Goal: Transaction & Acquisition: Purchase product/service

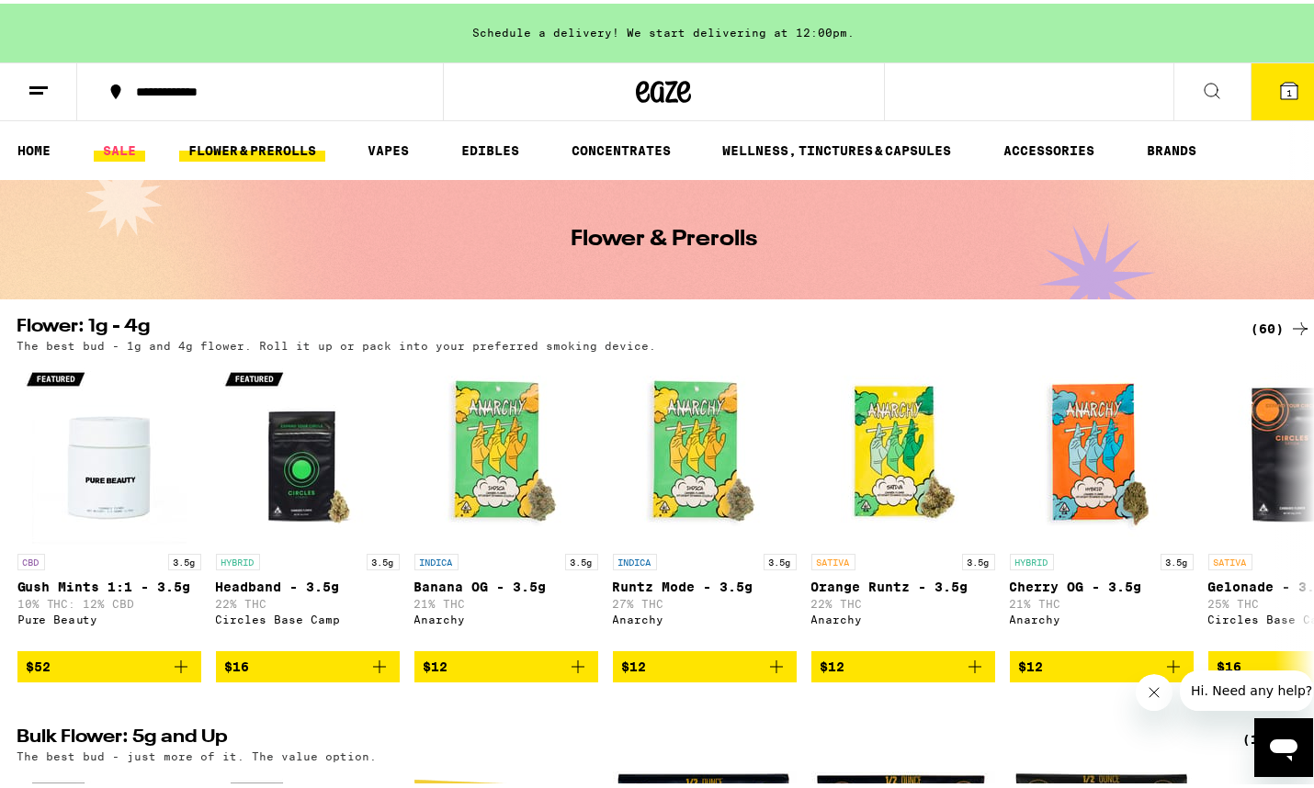
click at [122, 145] on link "SALE" at bounding box center [119, 147] width 51 height 22
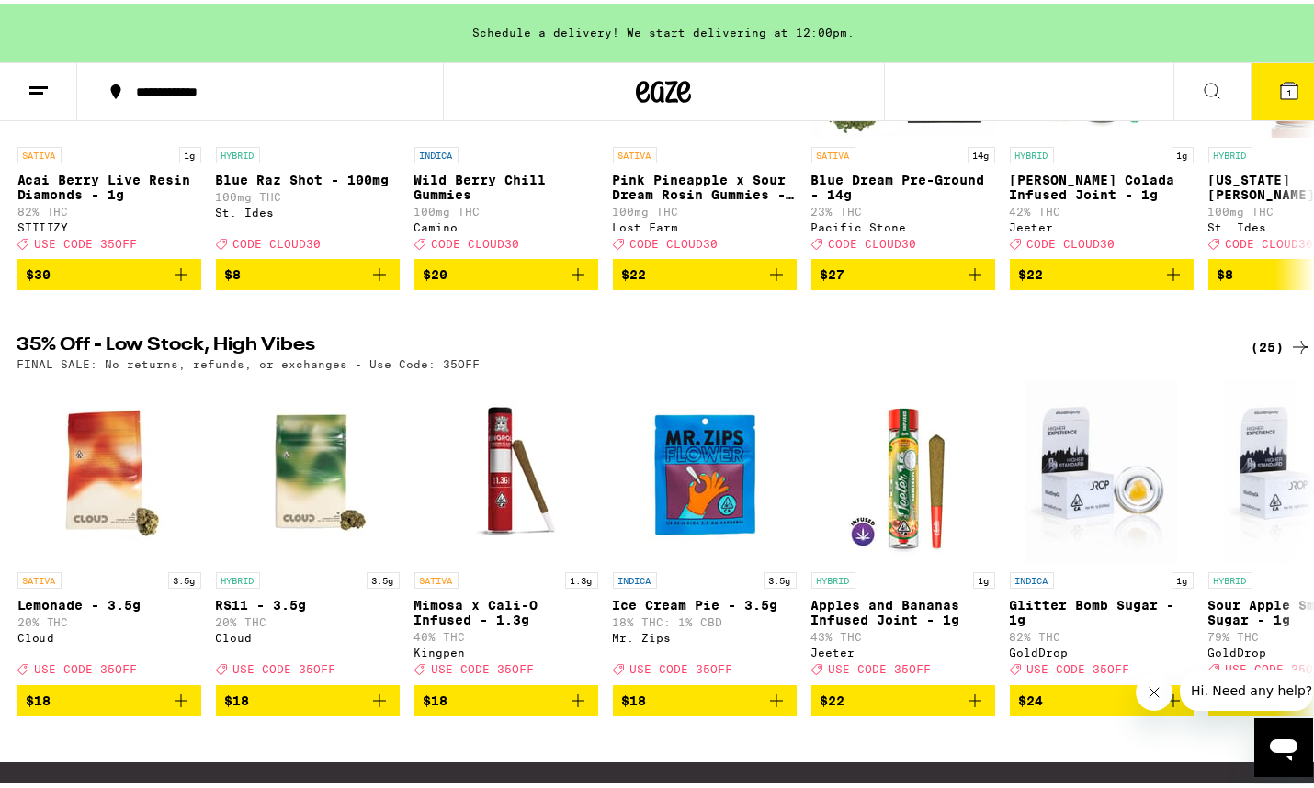
scroll to position [401, 0]
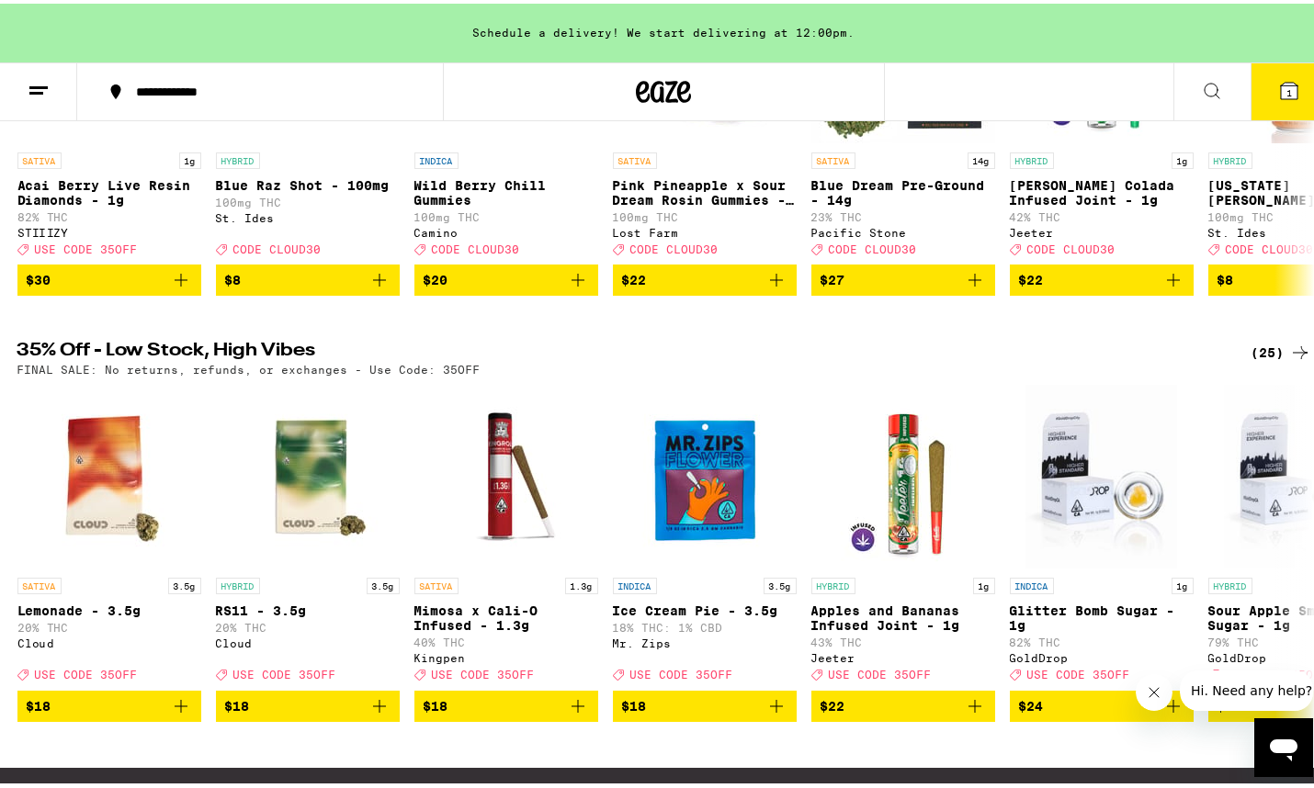
click at [1254, 360] on div "(25)" at bounding box center [1281, 349] width 60 height 22
click at [1289, 360] on icon at bounding box center [1300, 349] width 22 height 22
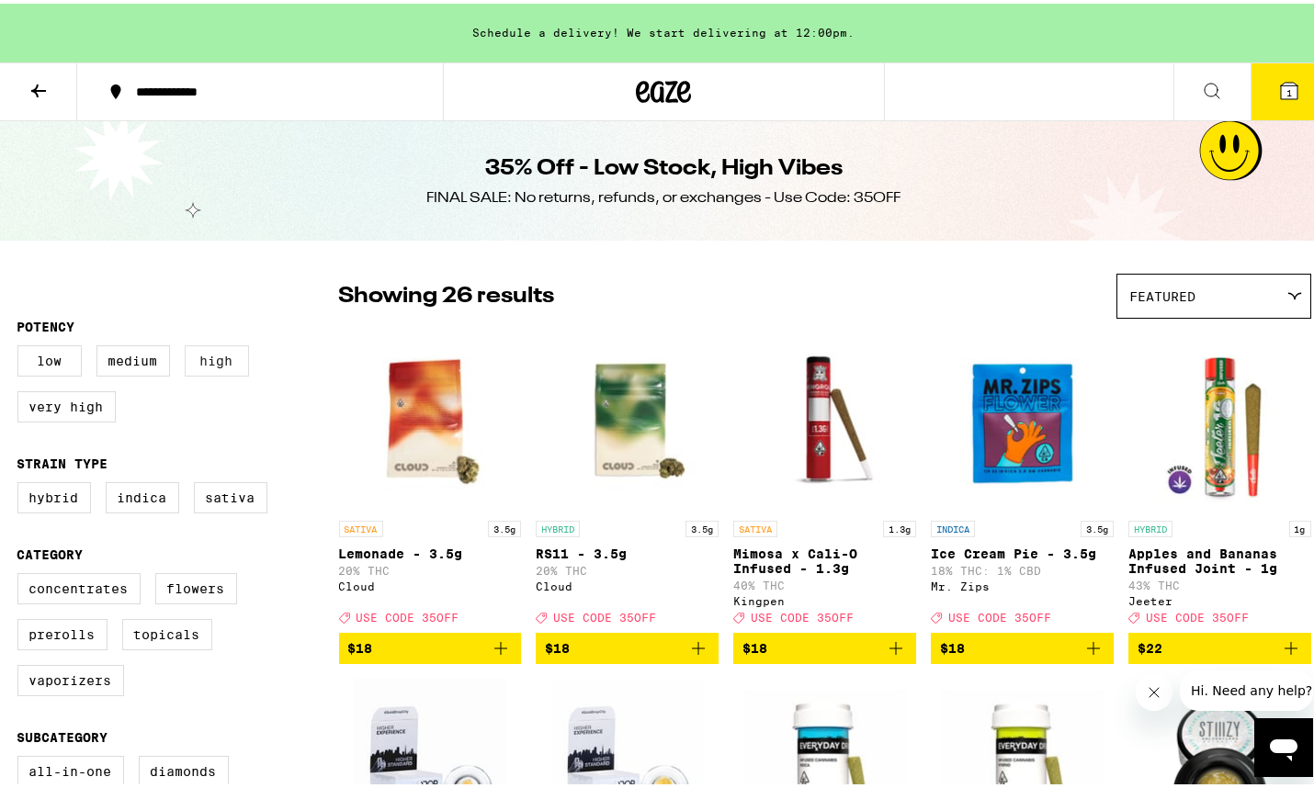
click at [213, 357] on label "High" at bounding box center [217, 357] width 64 height 31
click at [22, 345] on input "High" at bounding box center [21, 345] width 1 height 1
checkbox input "true"
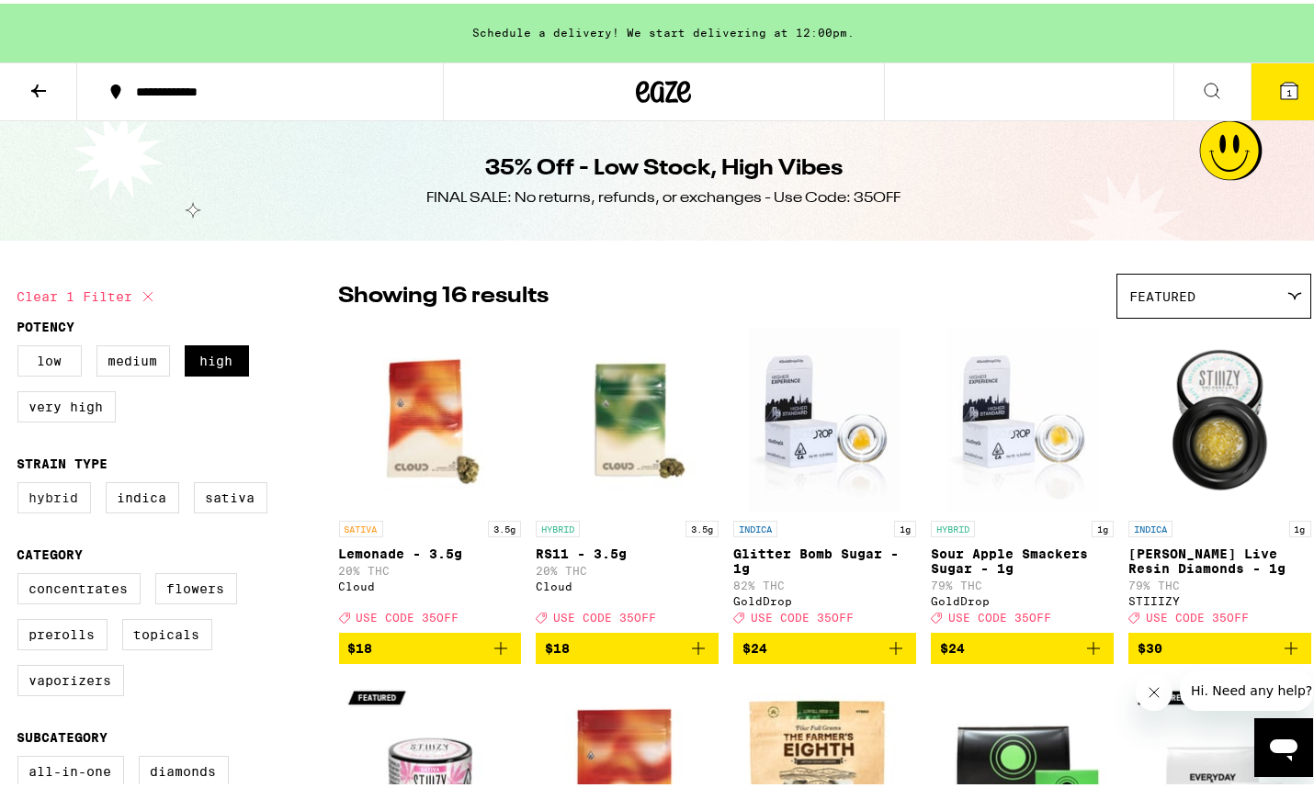
click at [52, 500] on label "Hybrid" at bounding box center [53, 494] width 73 height 31
click at [22, 482] on input "Hybrid" at bounding box center [21, 481] width 1 height 1
checkbox input "true"
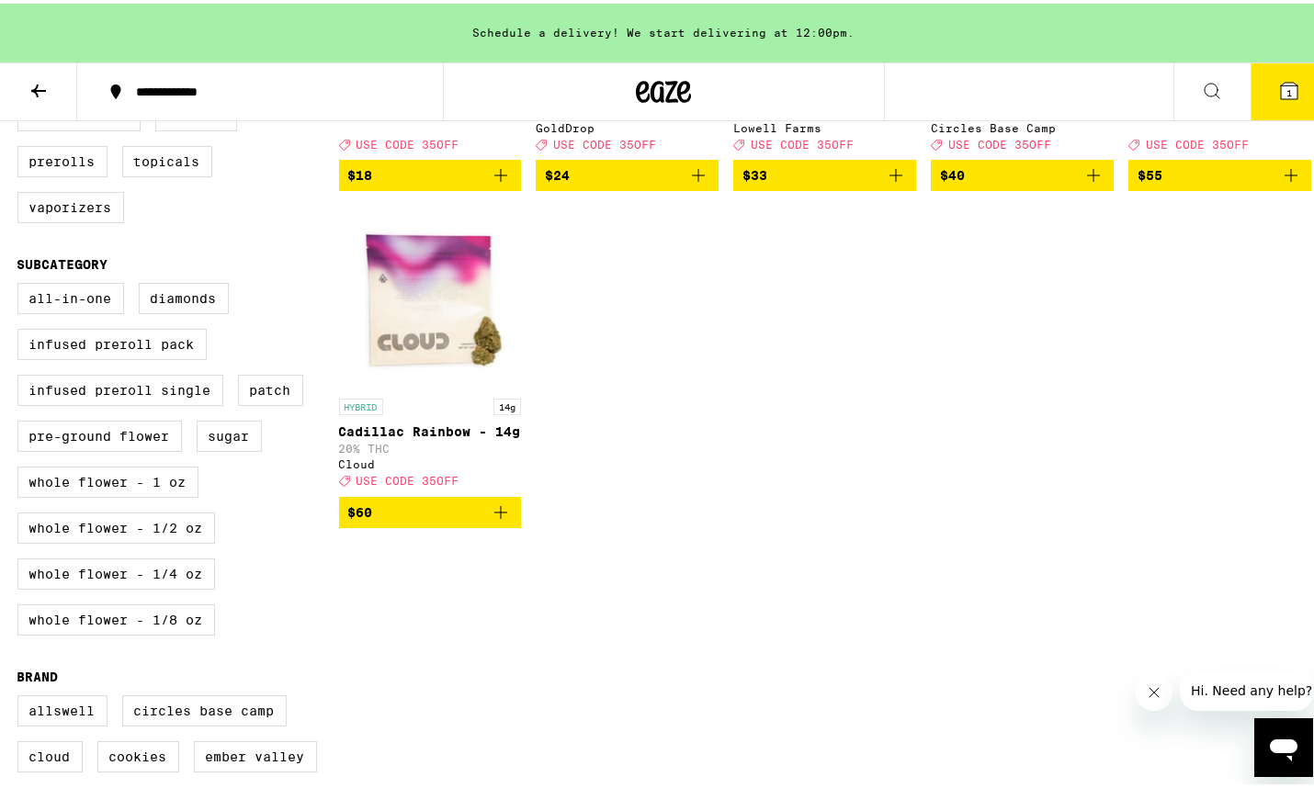
scroll to position [480, 0]
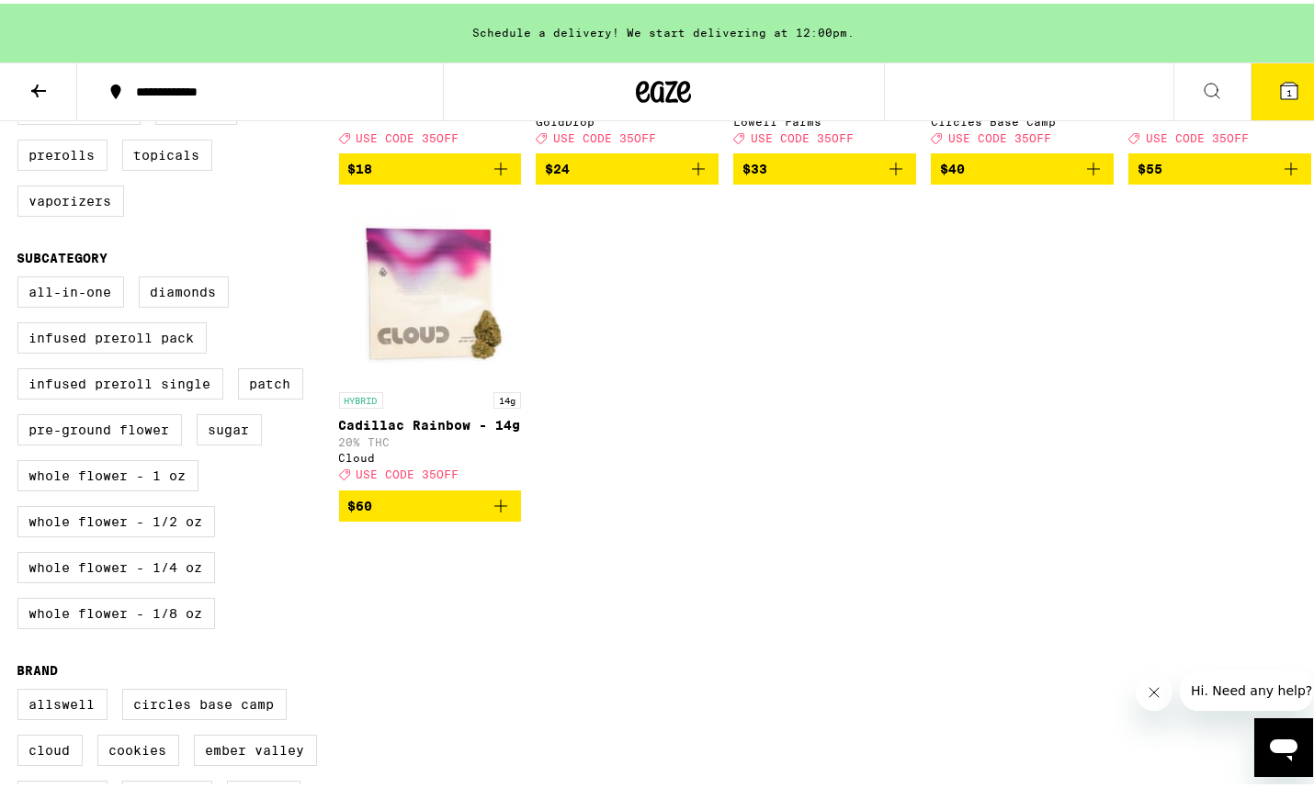
click at [1137, 176] on span "$55" at bounding box center [1219, 165] width 164 height 22
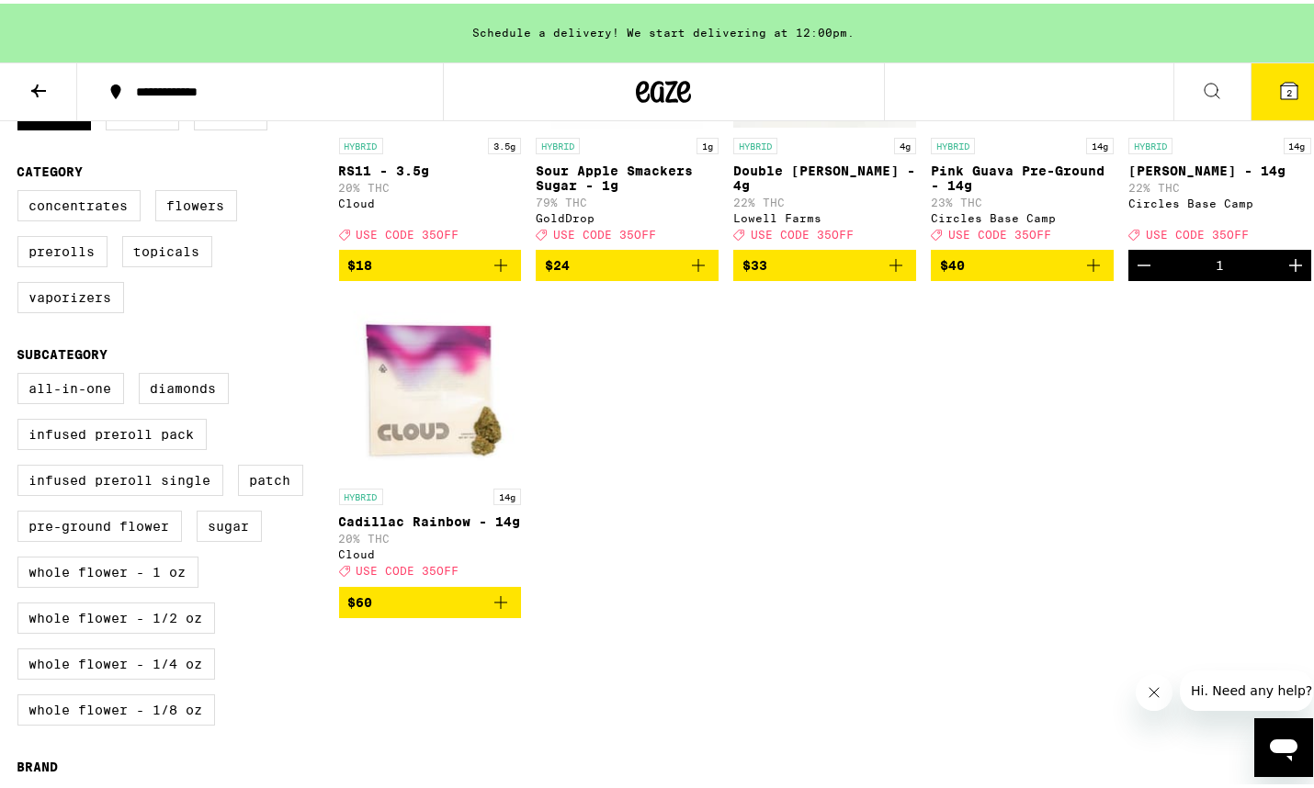
scroll to position [19, 0]
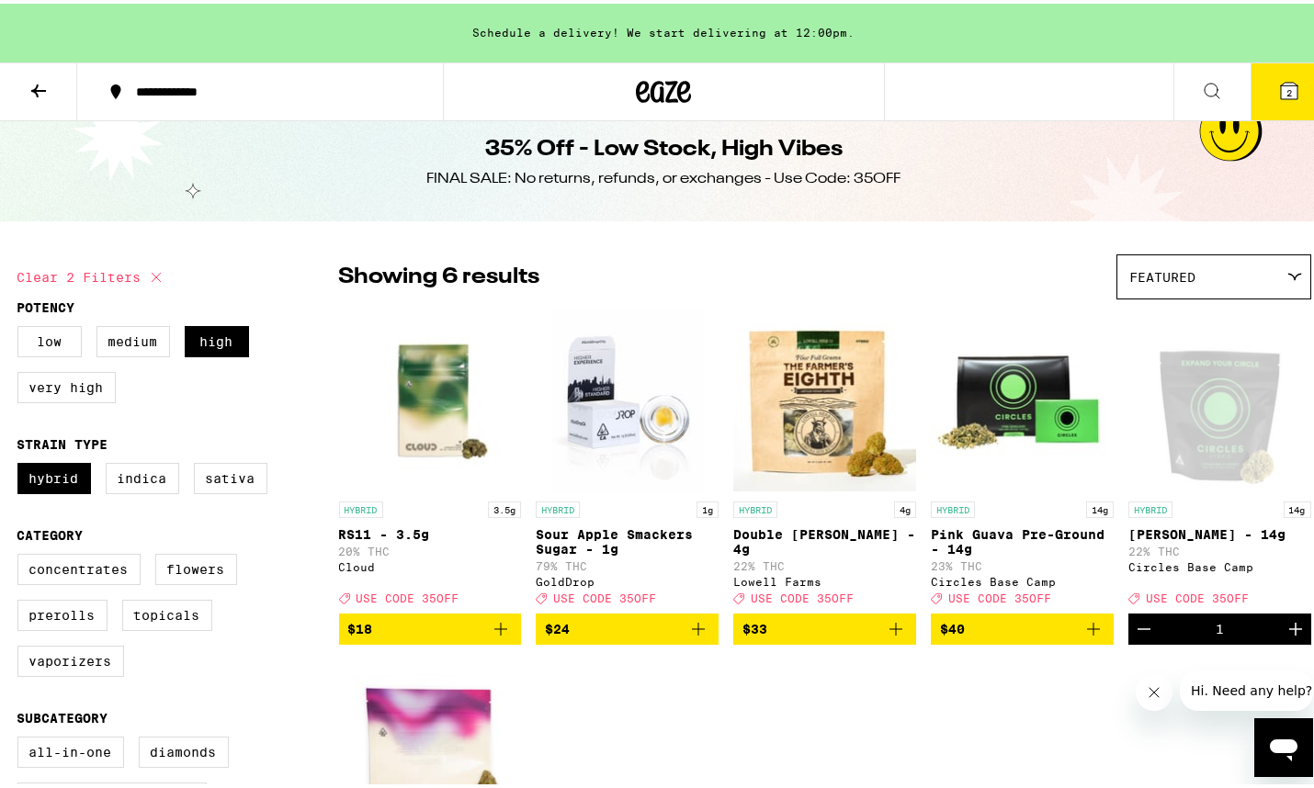
click at [1281, 83] on icon at bounding box center [1289, 87] width 17 height 17
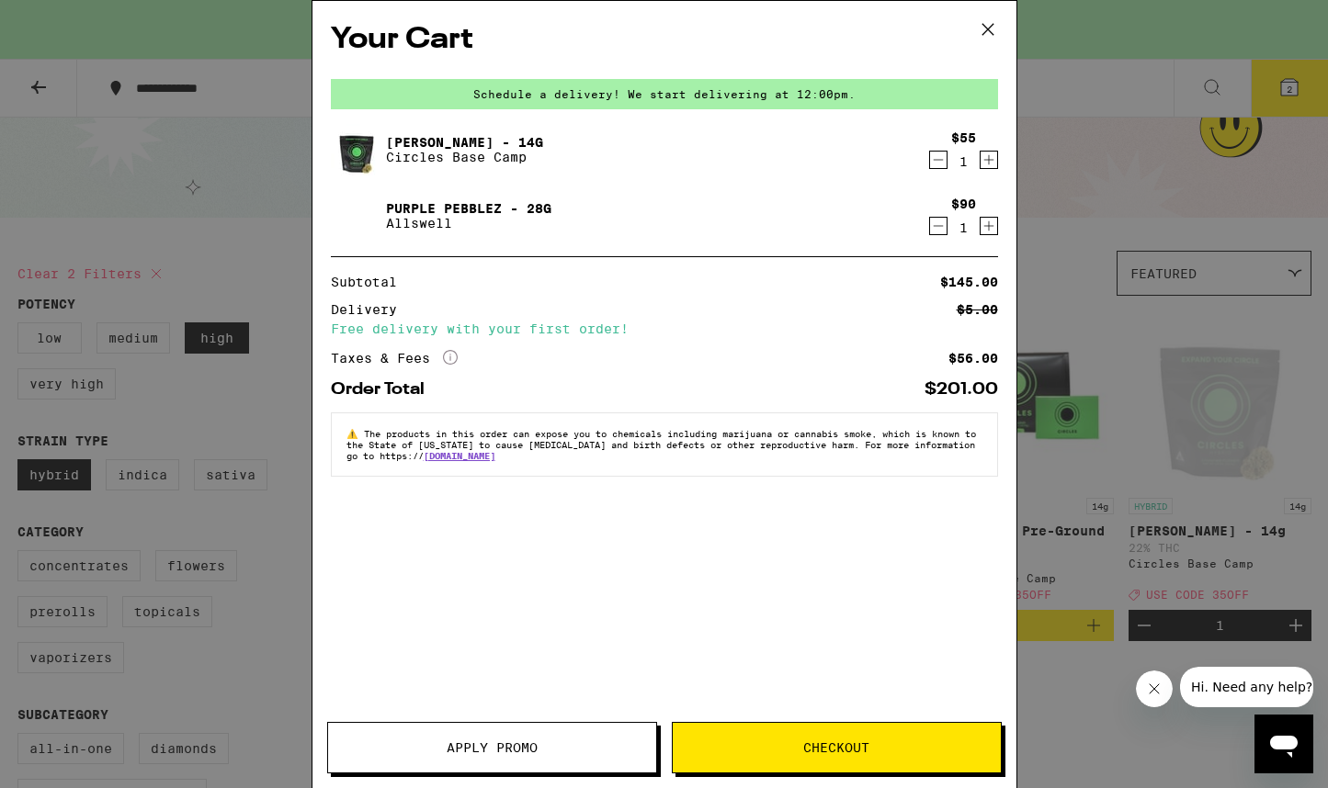
click at [476, 744] on span "Apply Promo" at bounding box center [491, 747] width 91 height 13
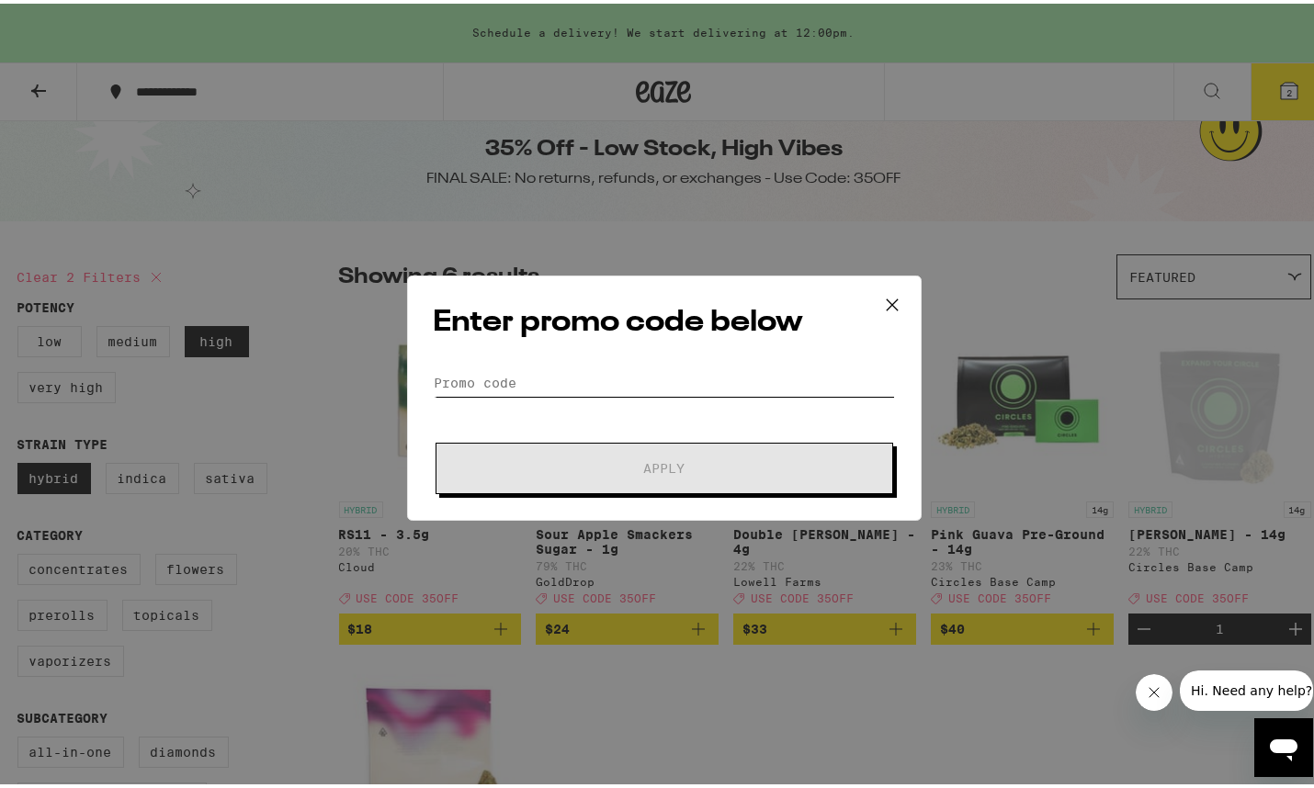
click at [531, 376] on input "Promo Code" at bounding box center [664, 380] width 461 height 28
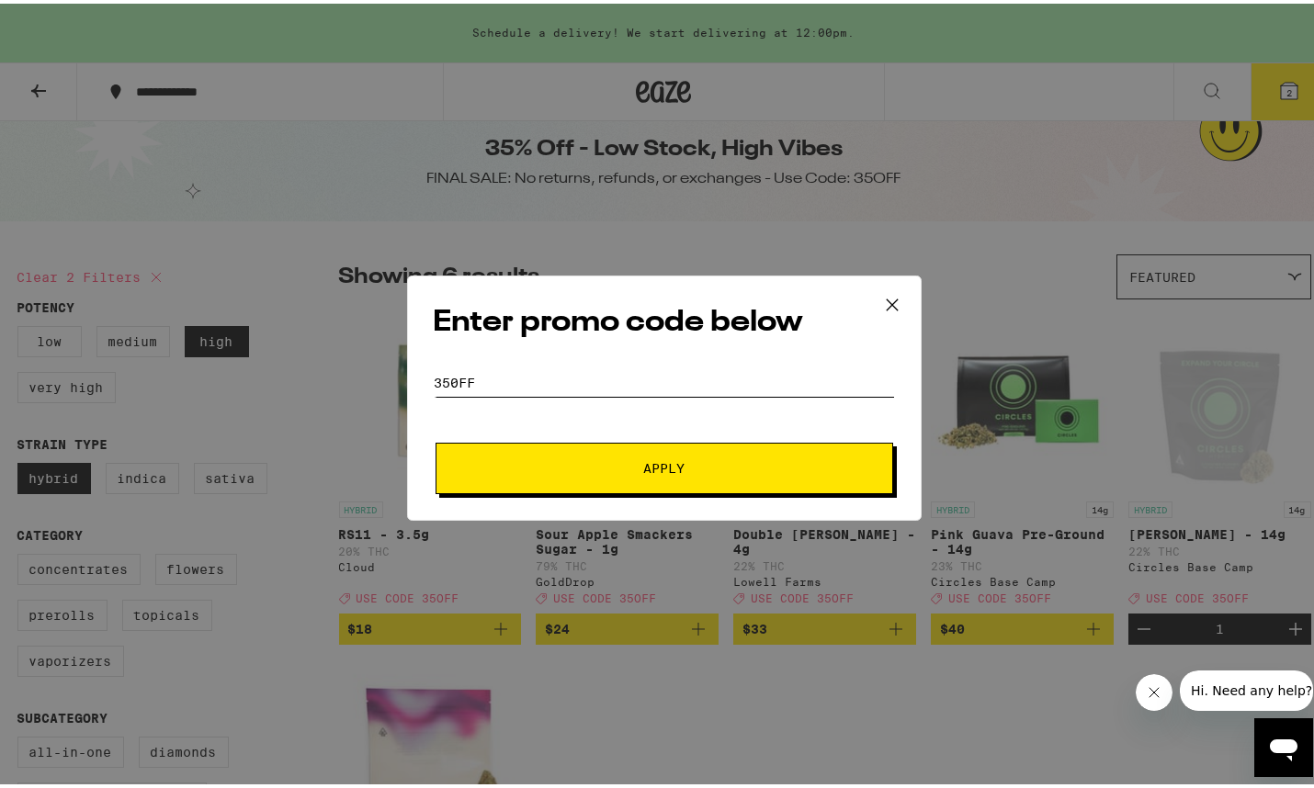
type input "350FF"
click at [643, 464] on span "Apply" at bounding box center [663, 464] width 41 height 13
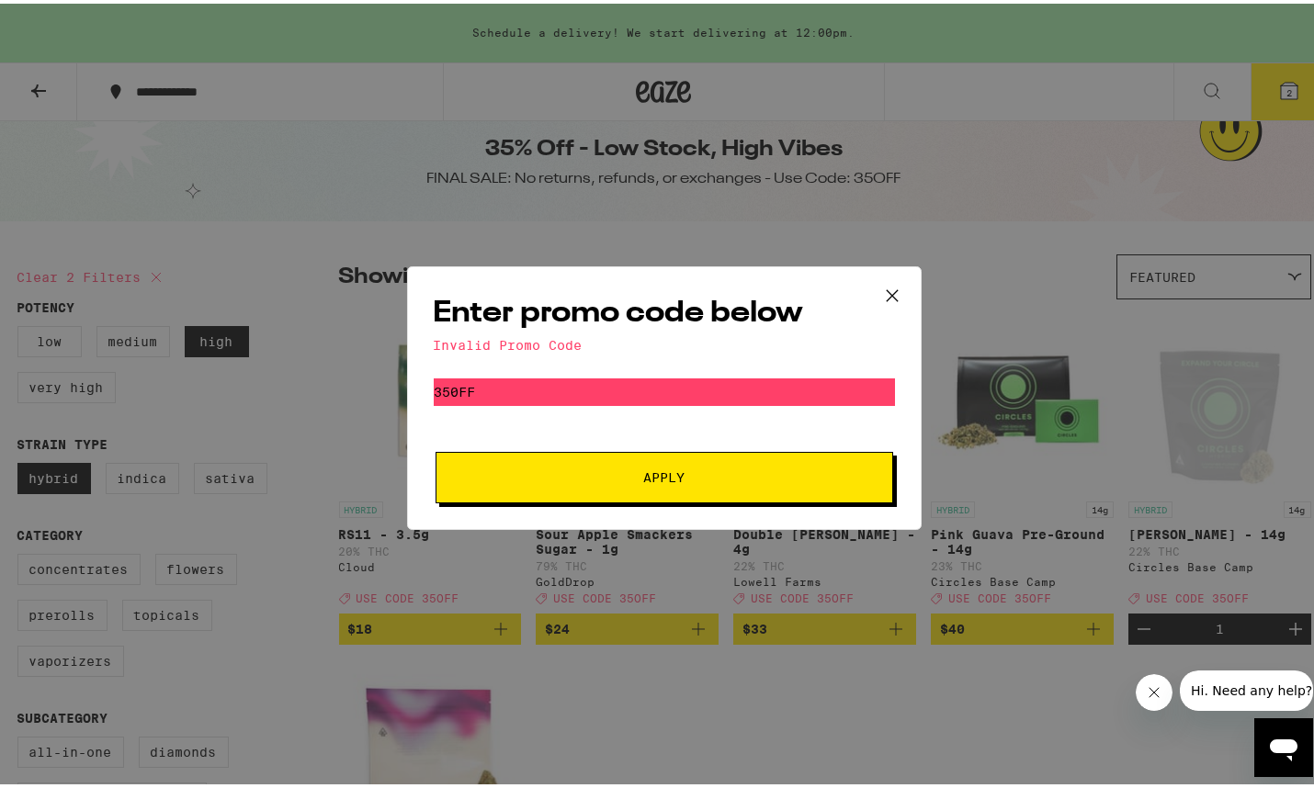
click at [886, 288] on icon at bounding box center [891, 291] width 11 height 11
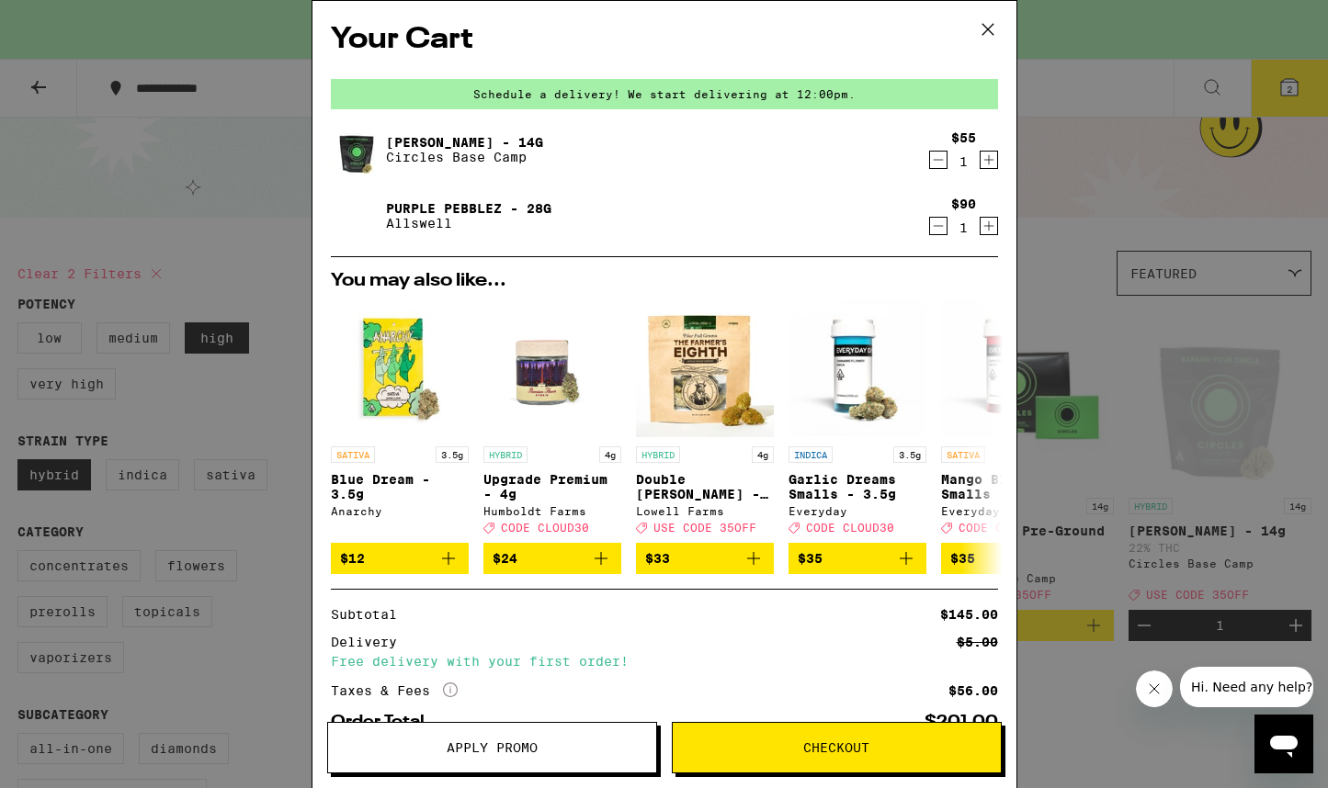
click at [983, 28] on icon at bounding box center [988, 30] width 28 height 28
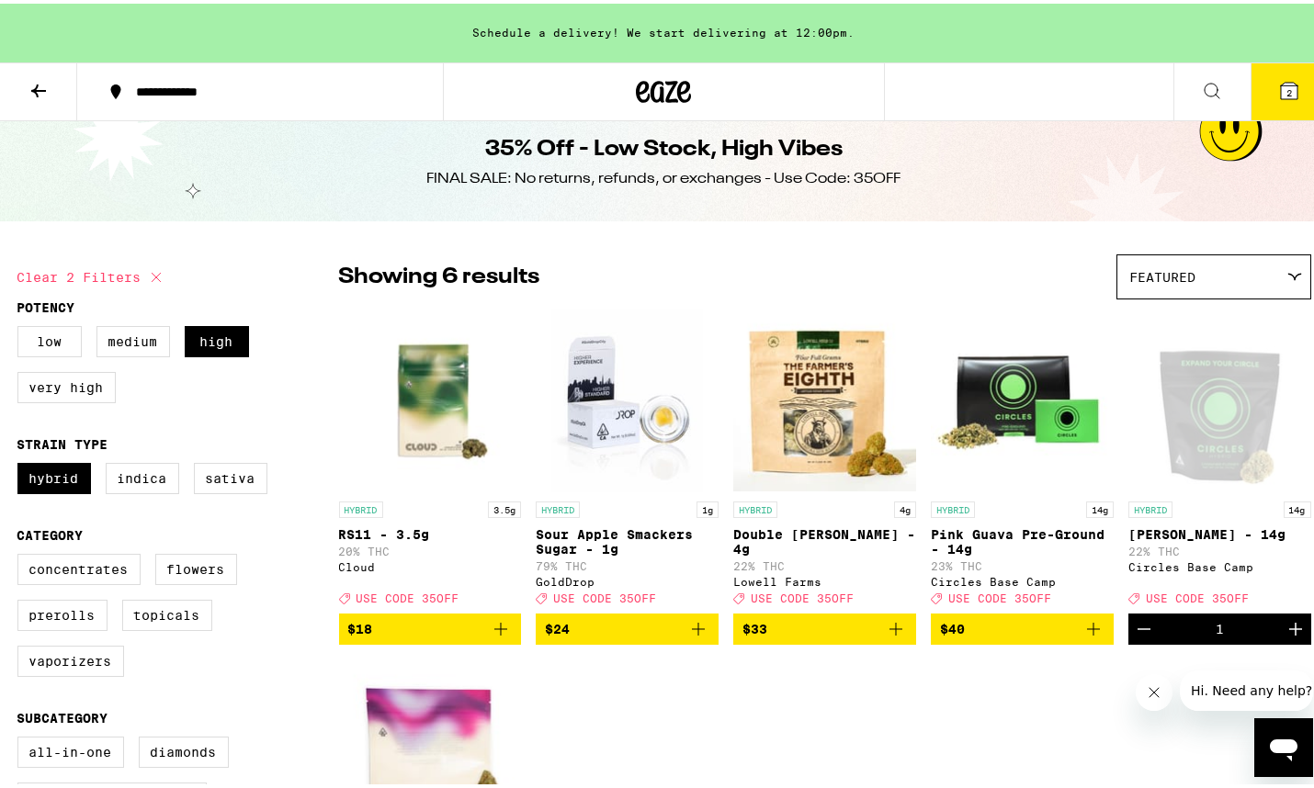
click at [398, 601] on span "USE CODE 35OFF" at bounding box center [407, 595] width 103 height 12
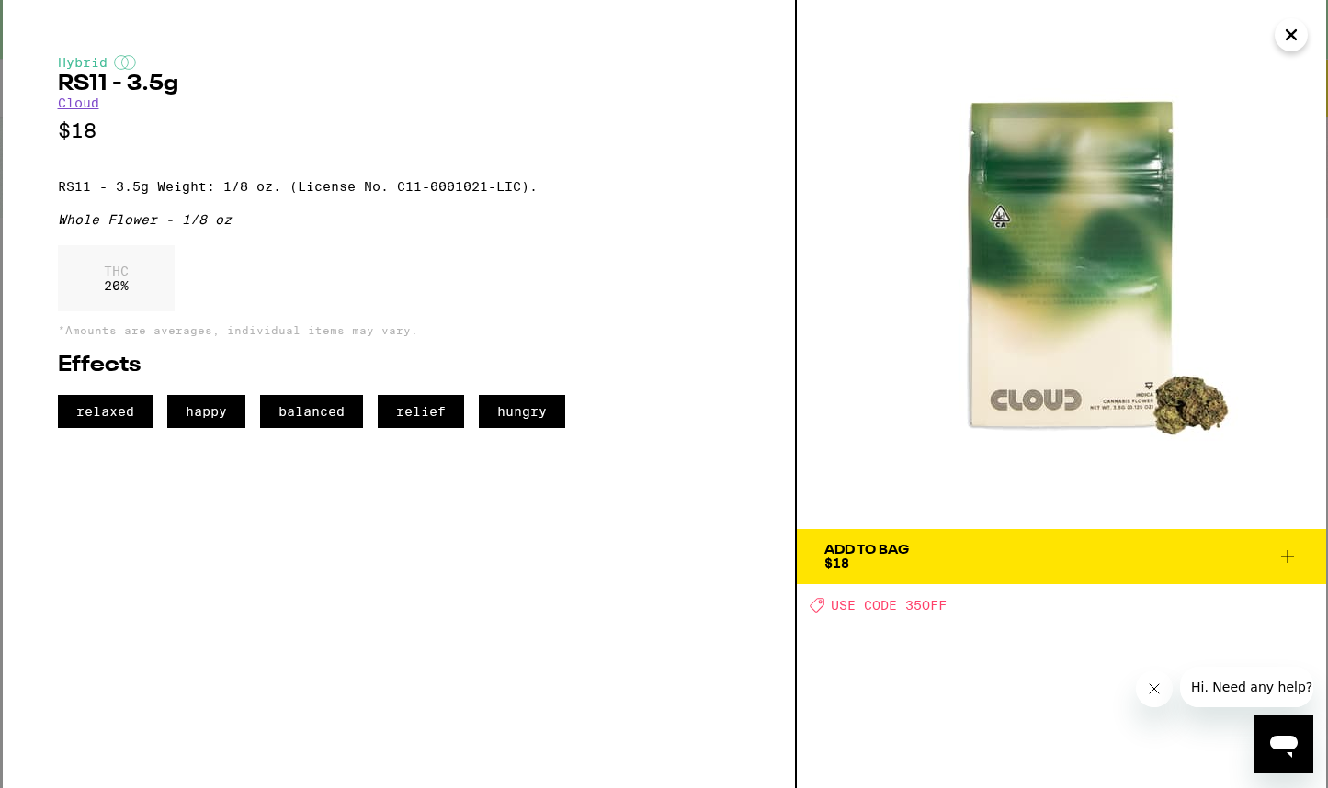
click at [1285, 33] on icon "Close" at bounding box center [1291, 35] width 22 height 28
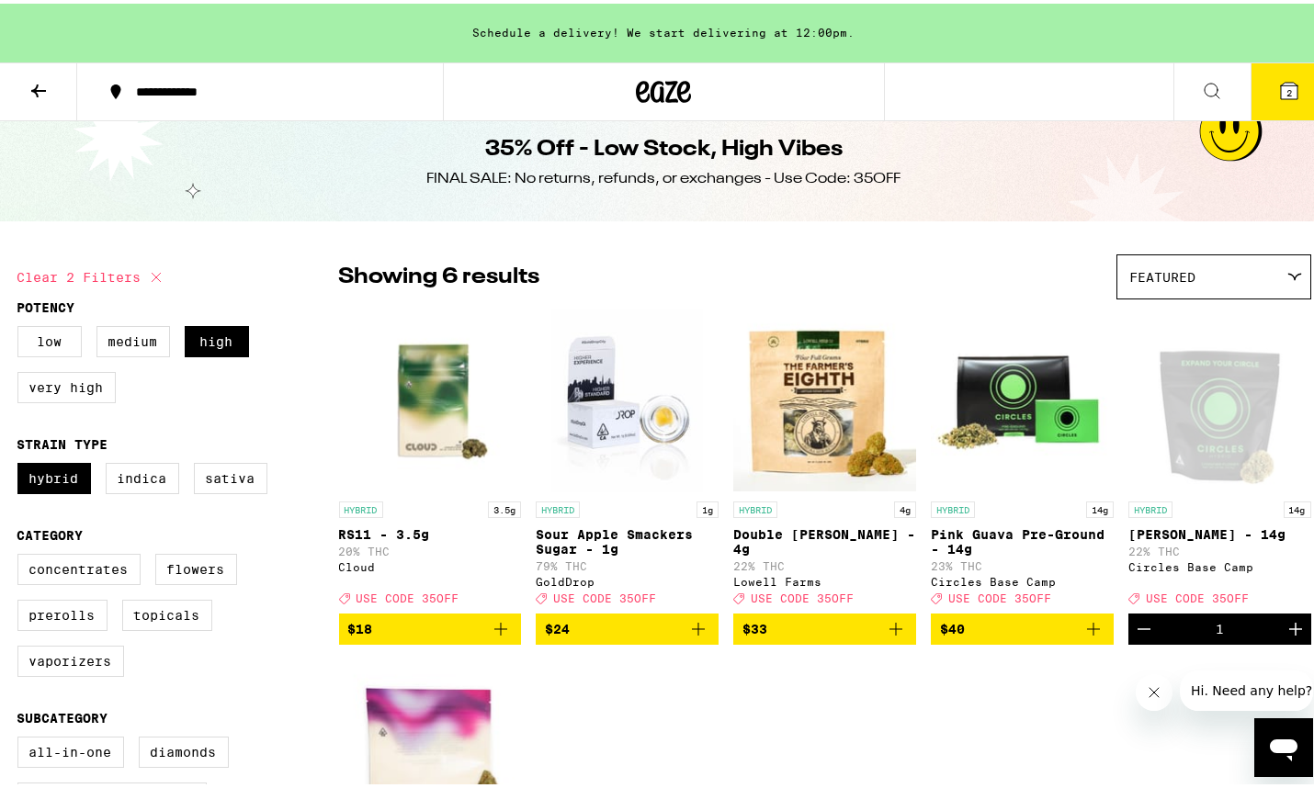
click at [1286, 85] on span "2" at bounding box center [1289, 89] width 6 height 11
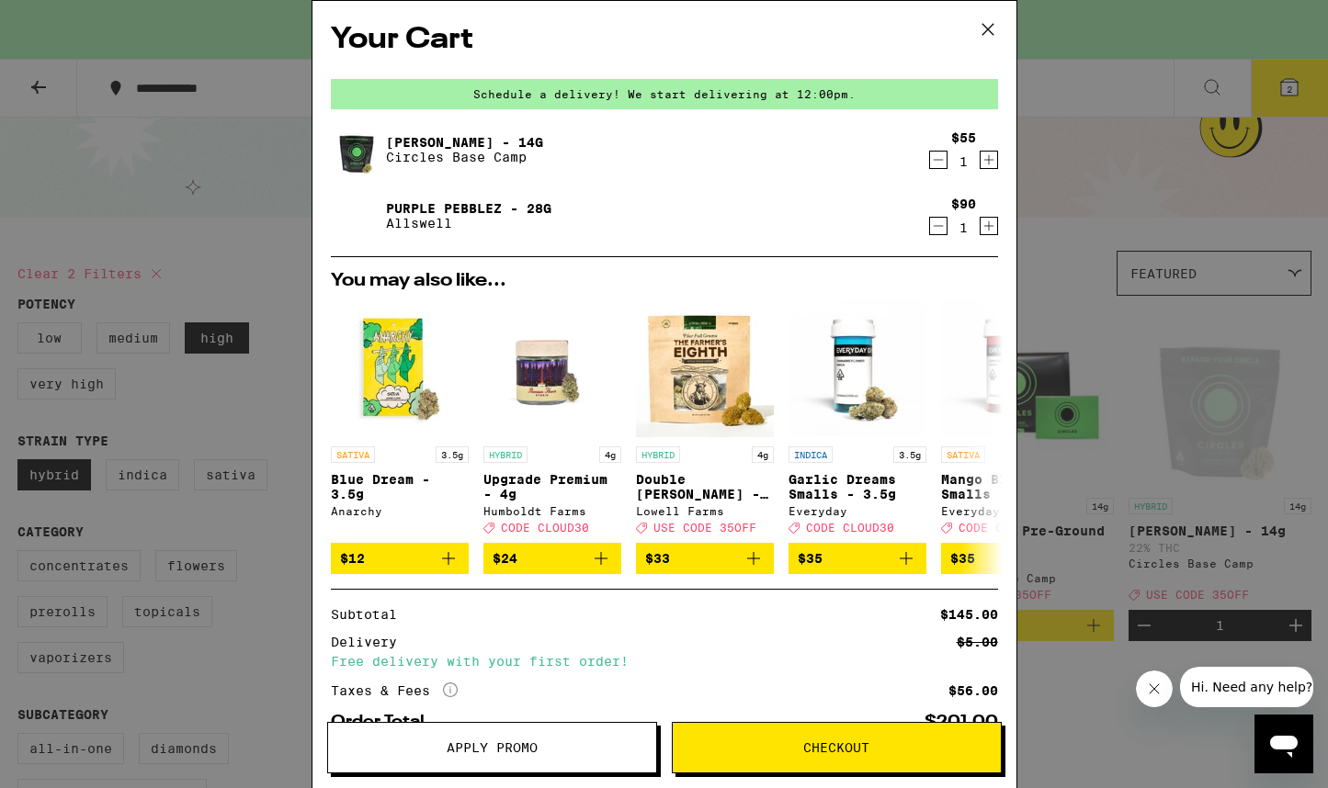
click at [550, 735] on button "Apply Promo" at bounding box center [492, 747] width 330 height 51
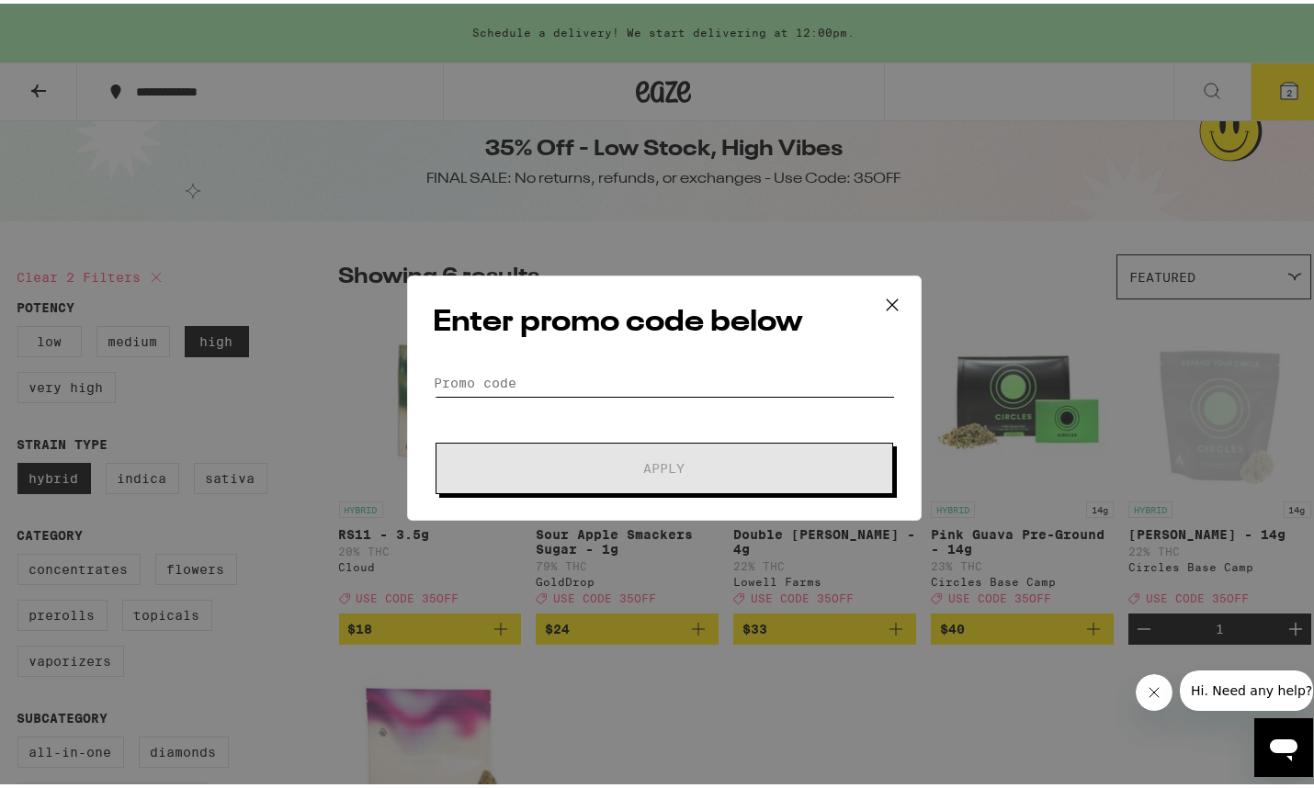
click at [526, 380] on input "Promo Code" at bounding box center [664, 380] width 461 height 28
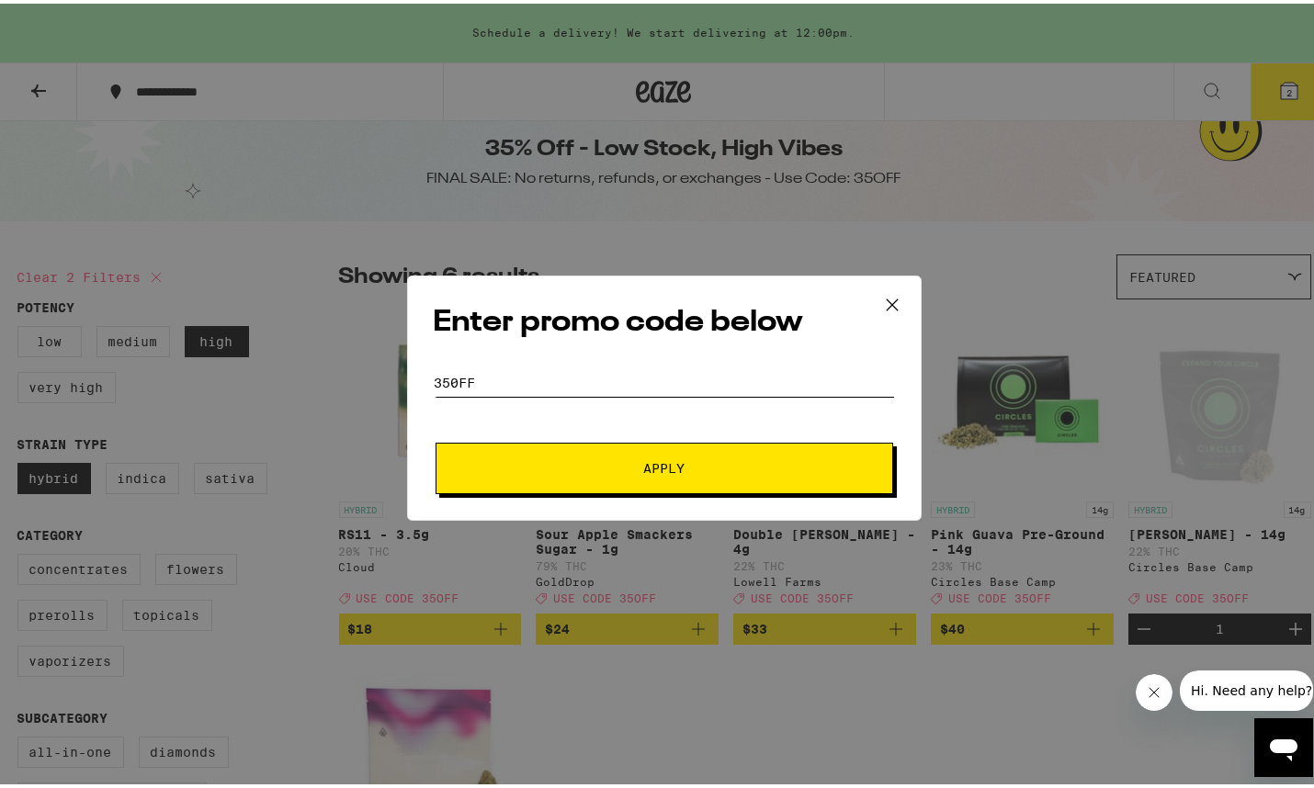
type input "350FF"
click at [650, 463] on span "Apply" at bounding box center [663, 464] width 41 height 13
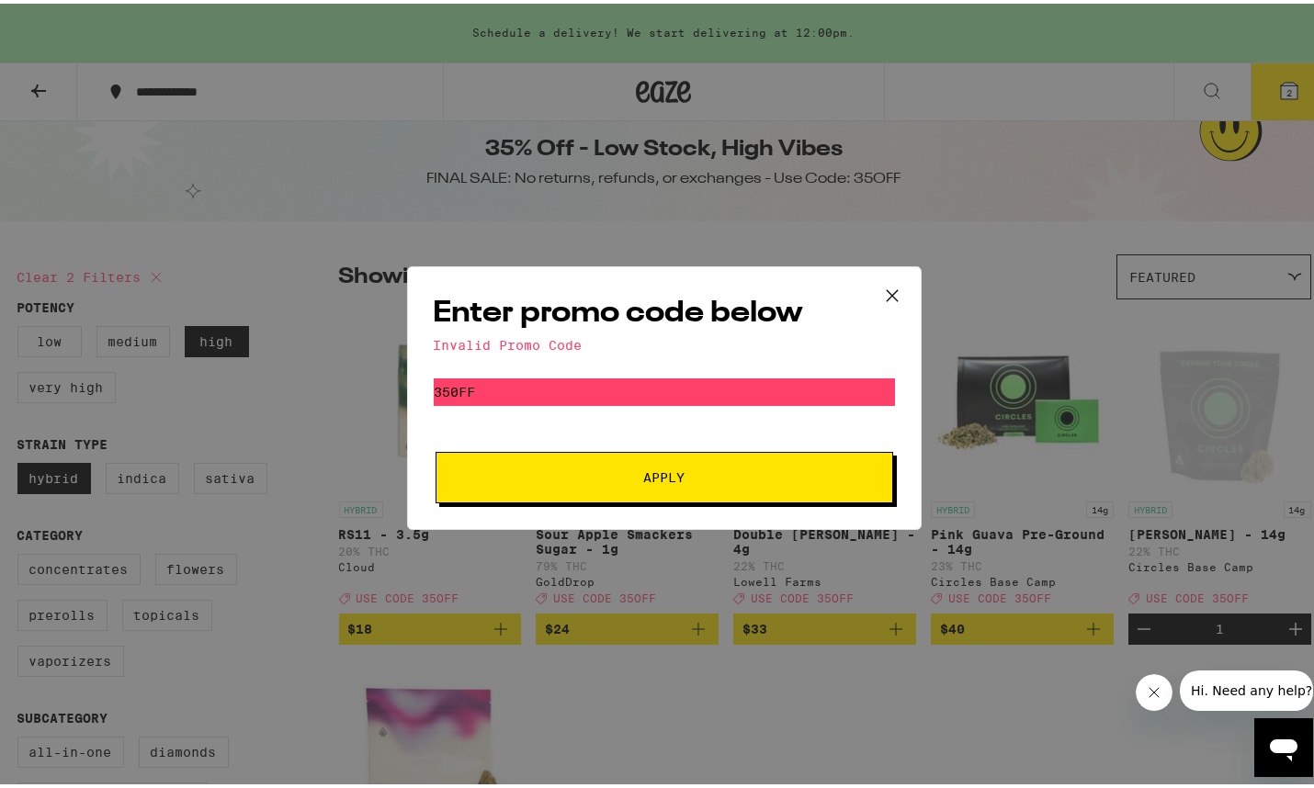
click at [886, 289] on icon at bounding box center [891, 291] width 11 height 11
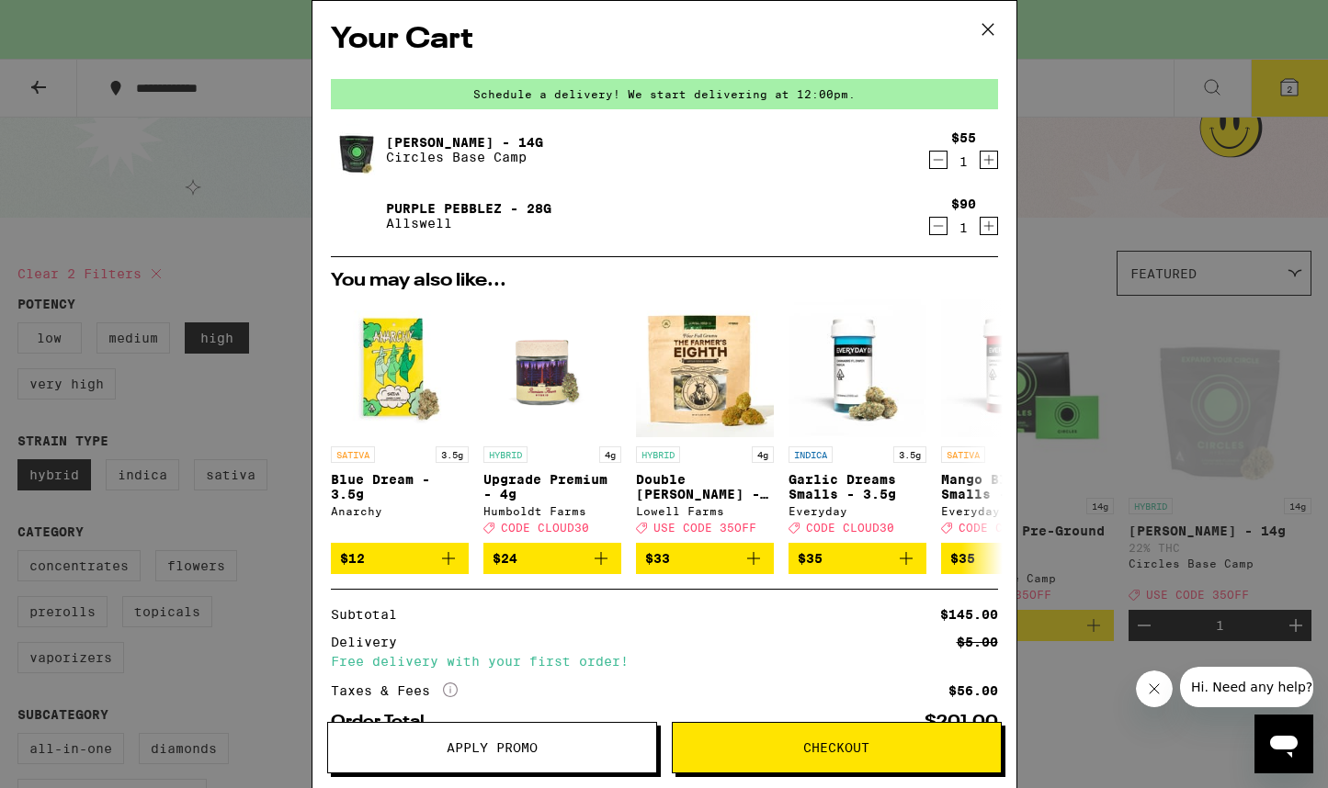
click at [987, 26] on icon at bounding box center [988, 30] width 28 height 28
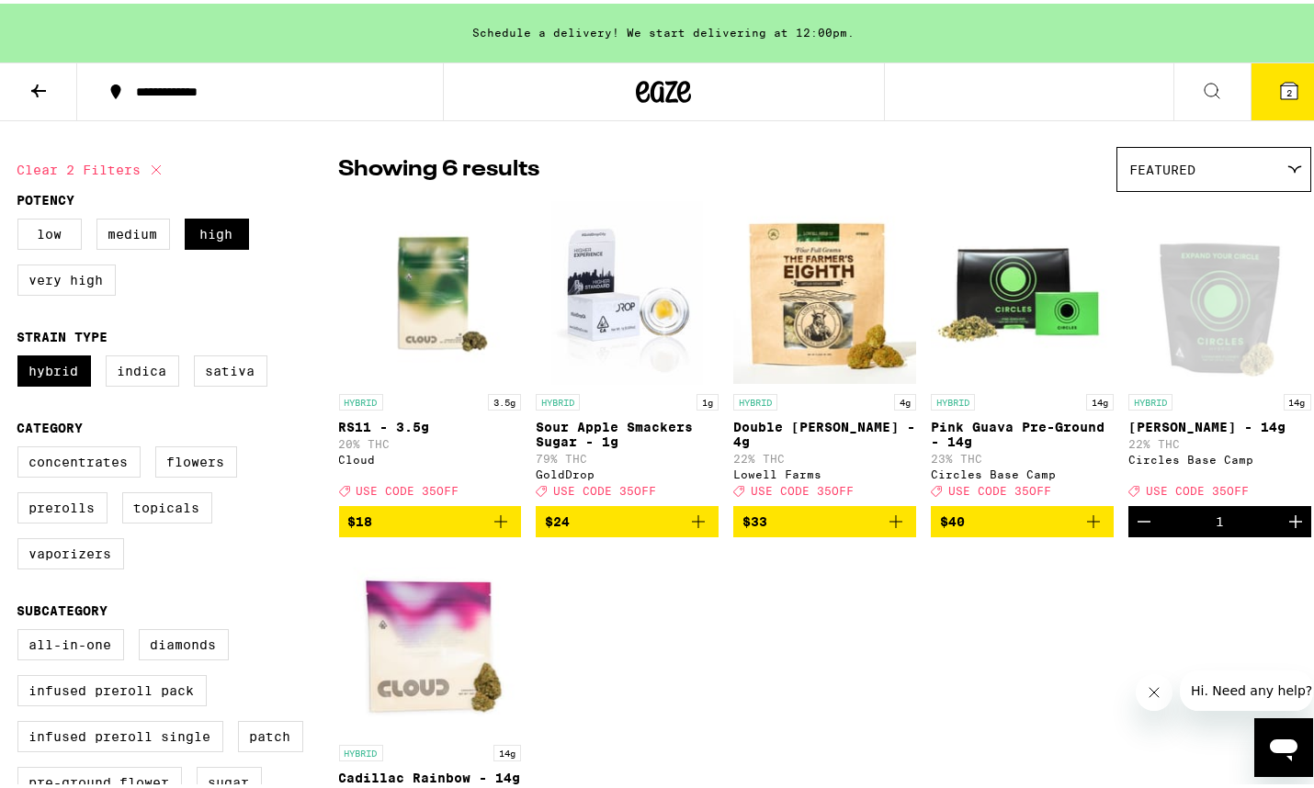
scroll to position [109, 0]
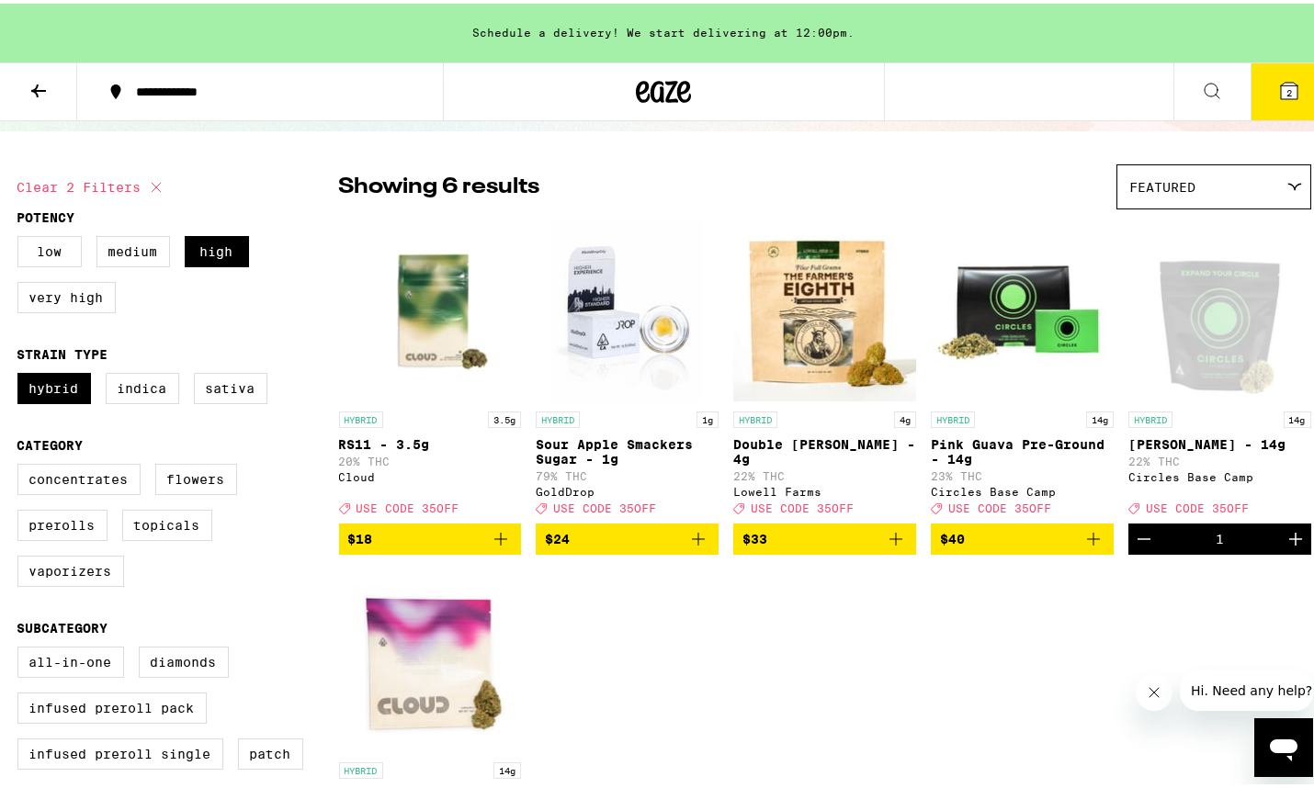
click at [396, 511] on span "USE CODE 35OFF" at bounding box center [407, 505] width 103 height 12
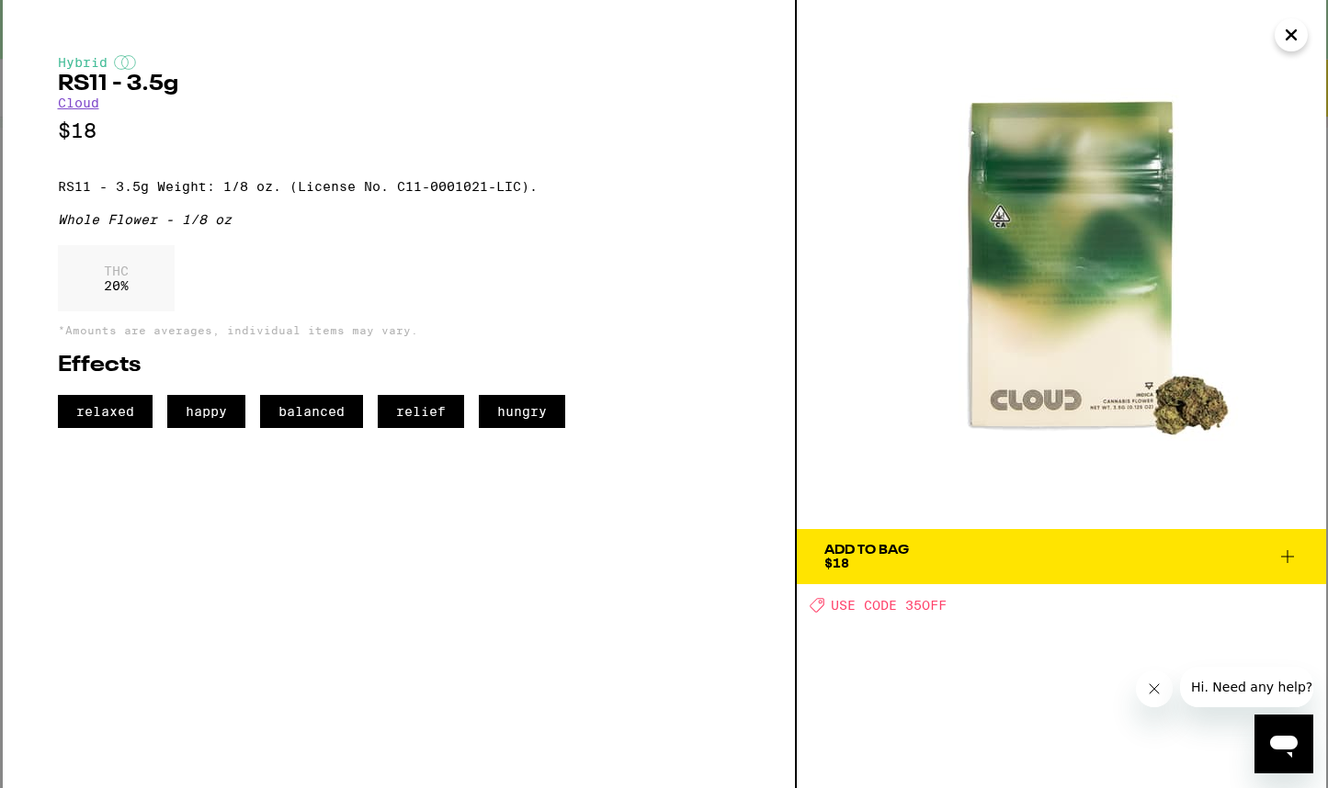
click at [1035, 556] on span "Add To Bag $18" at bounding box center [1061, 557] width 474 height 26
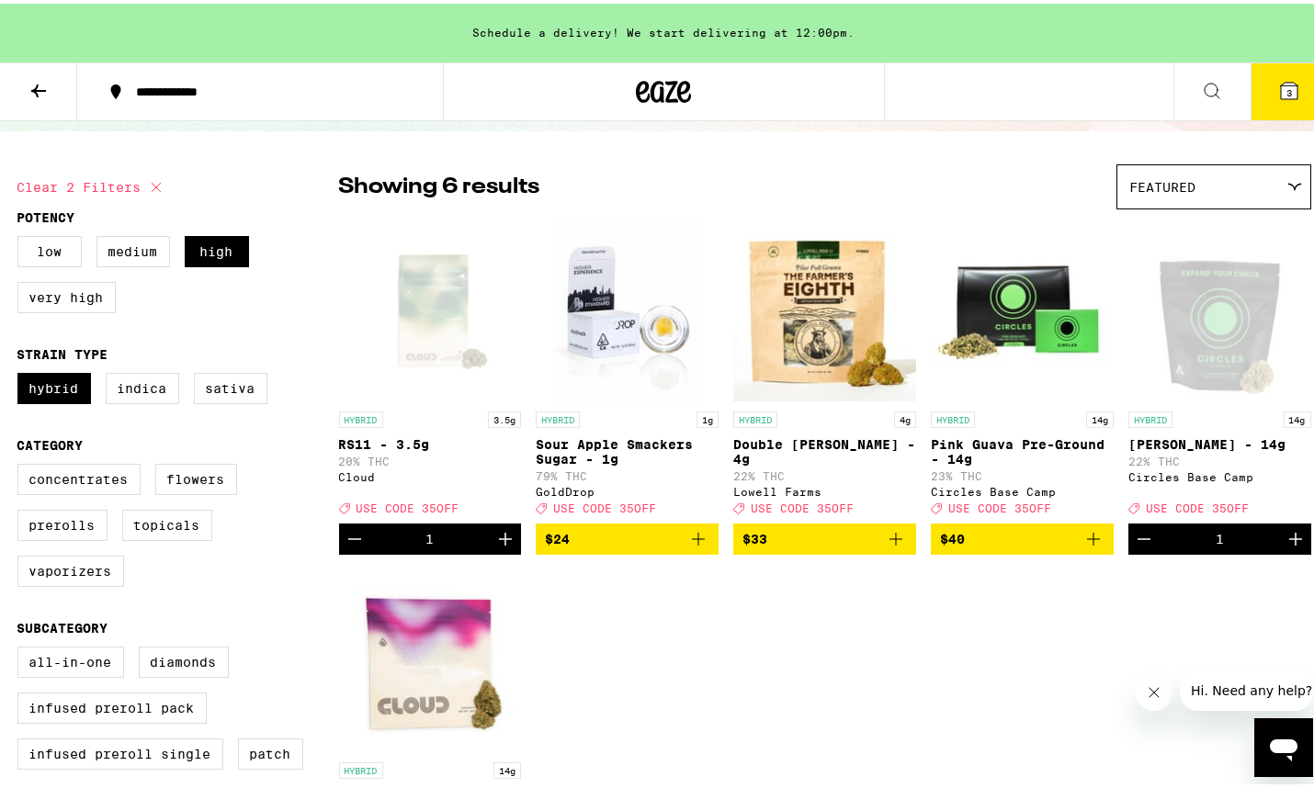
click at [1286, 86] on span "3" at bounding box center [1289, 89] width 6 height 11
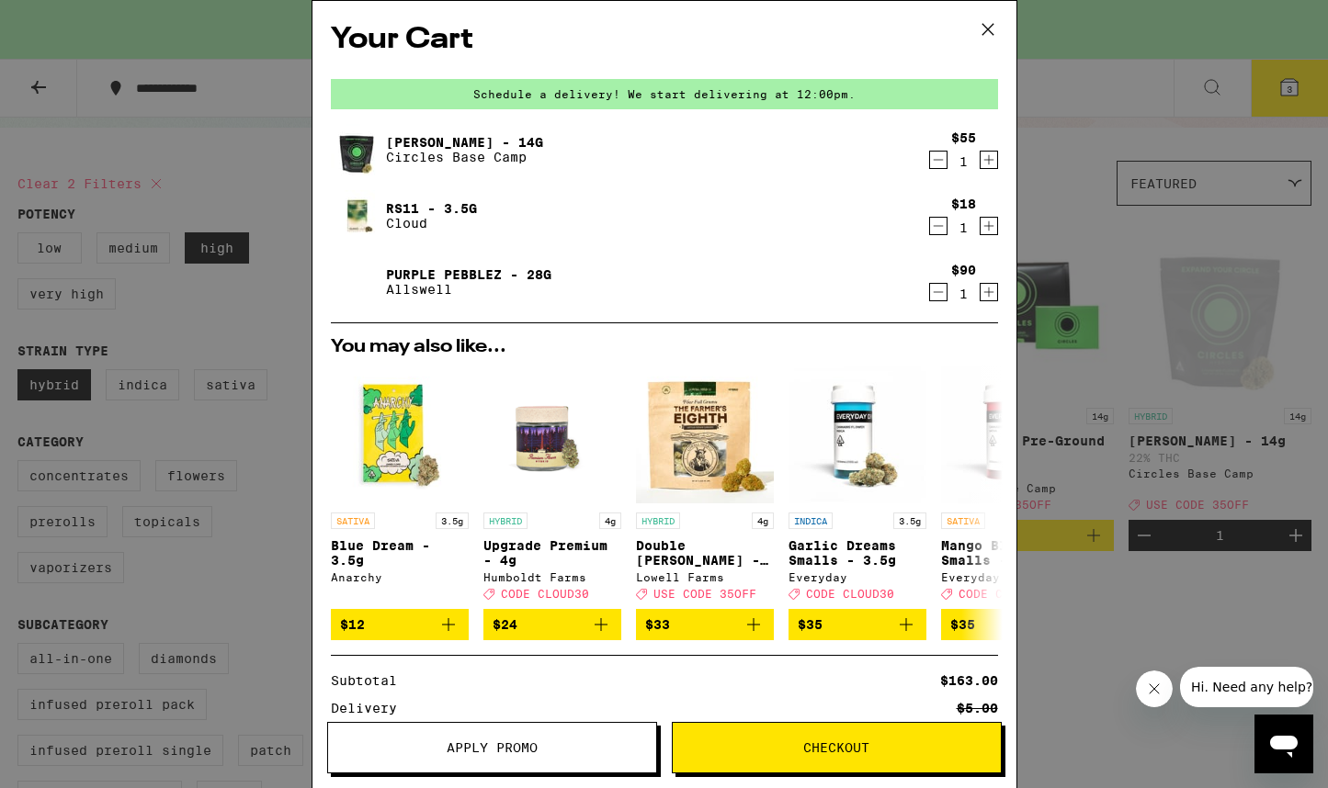
click at [431, 746] on span "Apply Promo" at bounding box center [492, 747] width 328 height 13
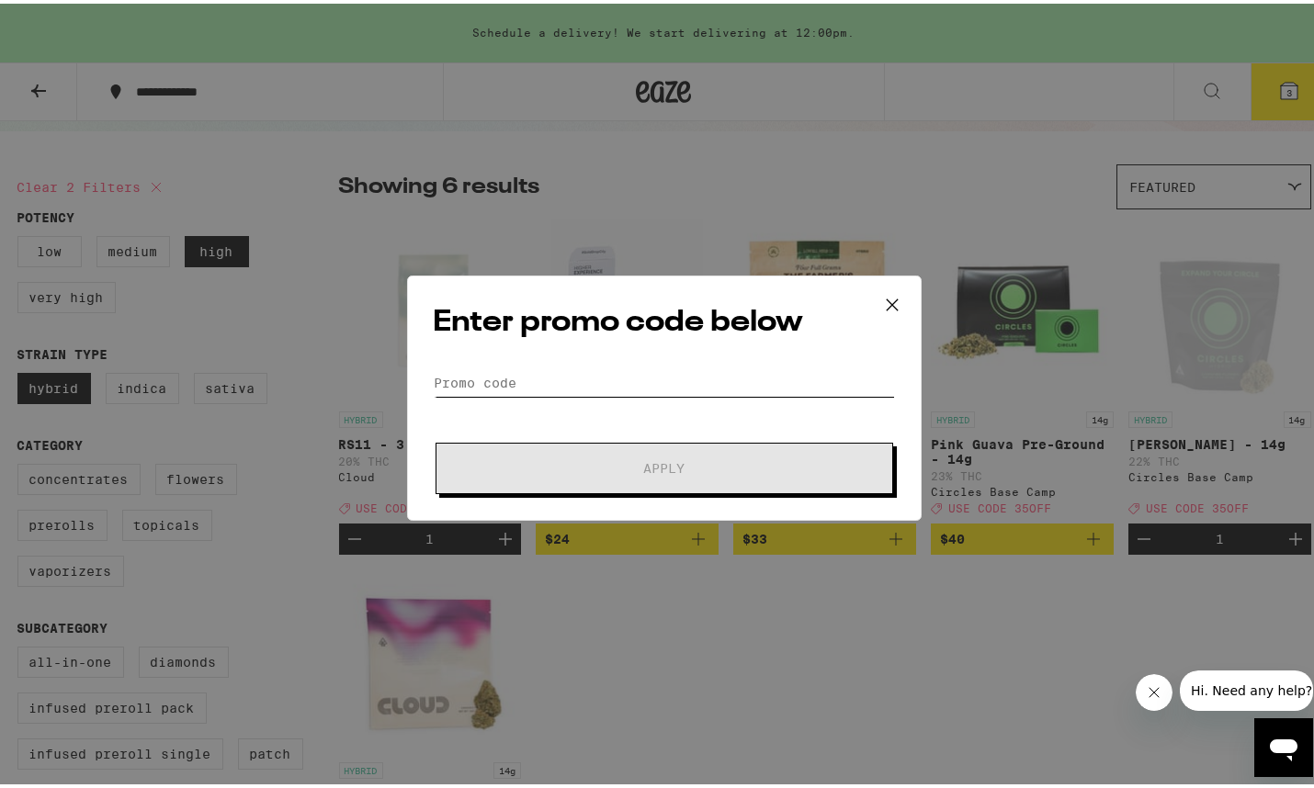
click at [517, 369] on input "Promo Code" at bounding box center [664, 380] width 461 height 28
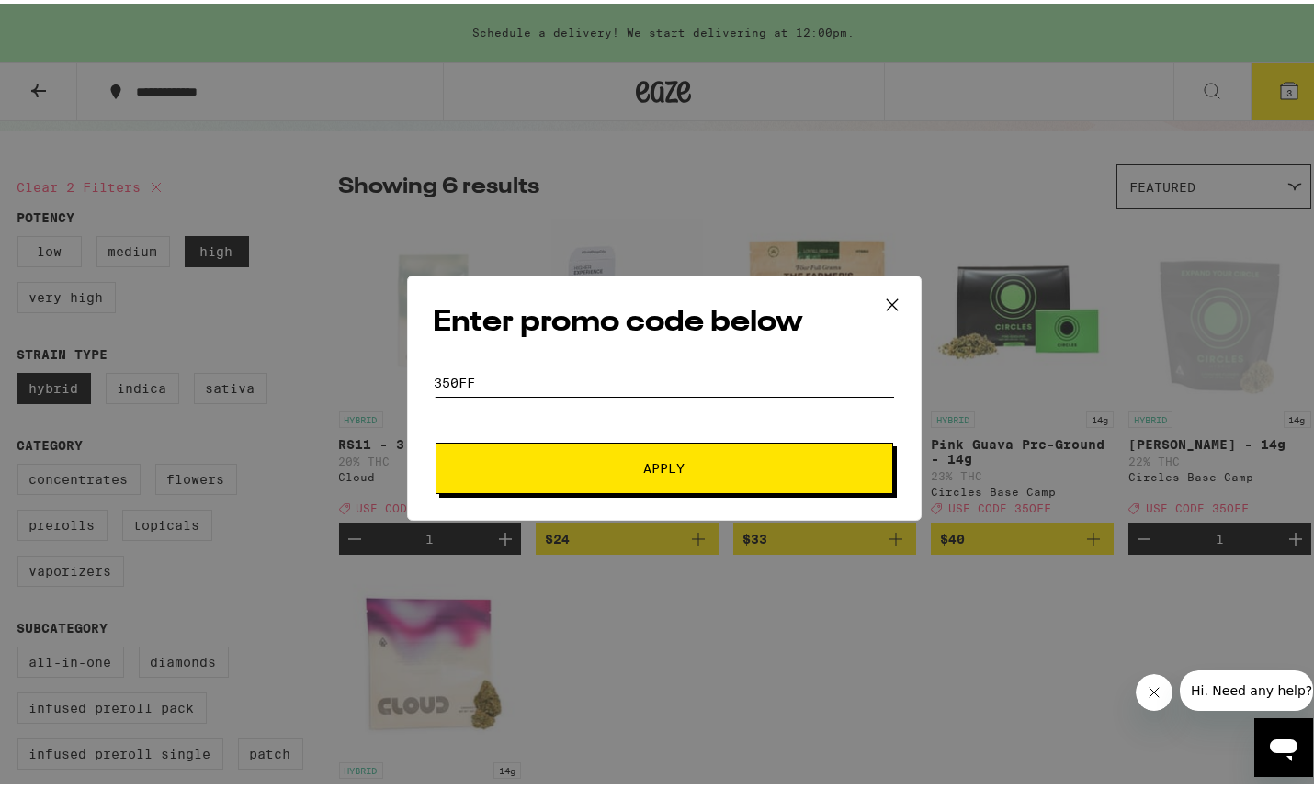
type input "350FF"
click at [647, 464] on span "Apply" at bounding box center [663, 464] width 41 height 13
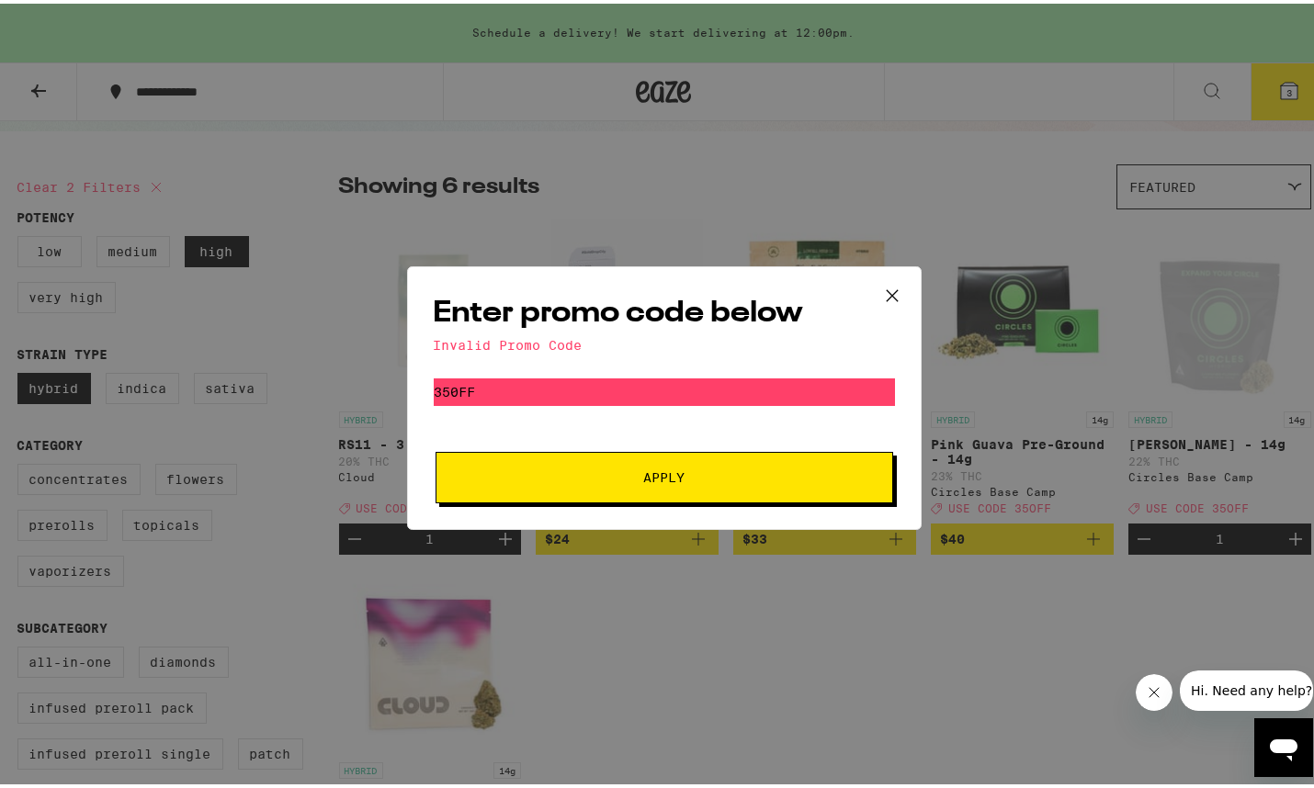
click at [661, 479] on span "Apply" at bounding box center [663, 474] width 41 height 13
click at [885, 292] on icon at bounding box center [892, 292] width 28 height 28
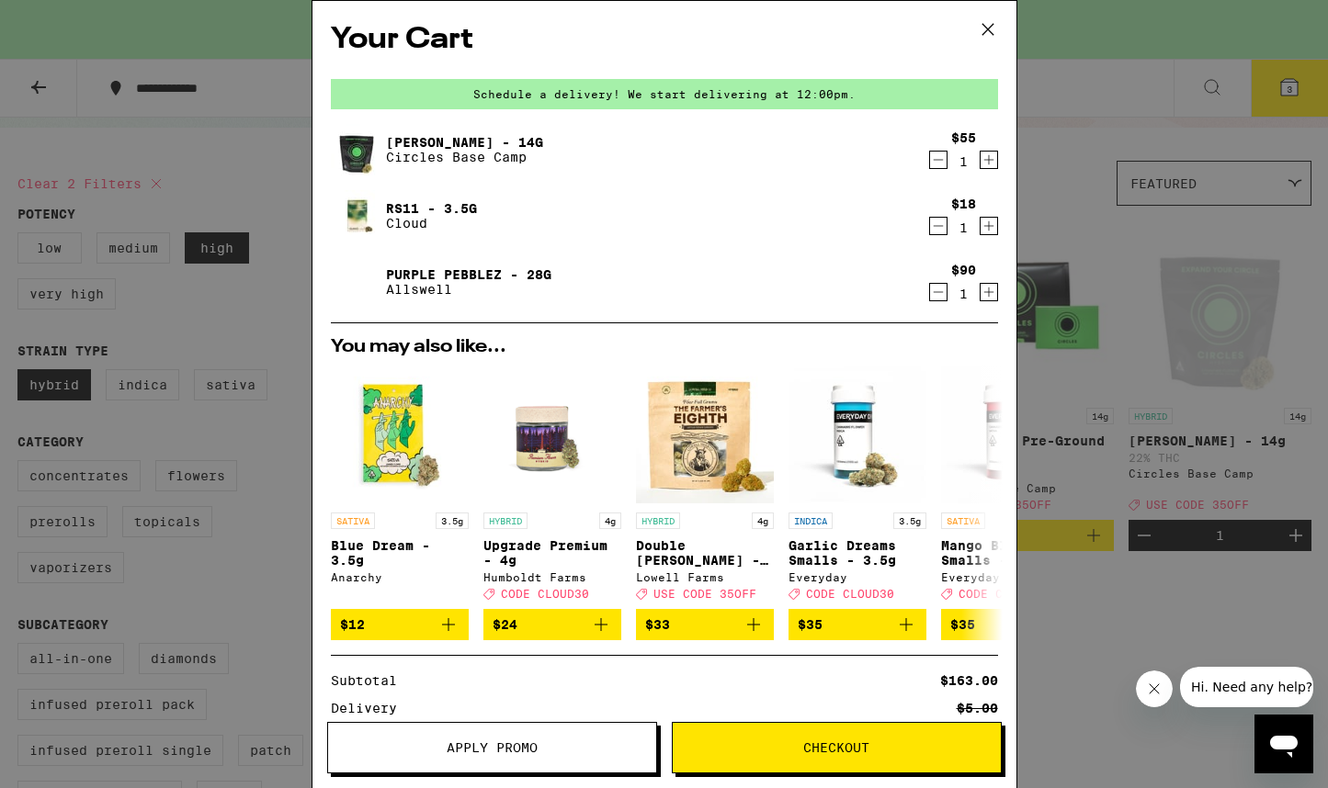
click at [930, 161] on icon "Decrement" at bounding box center [938, 160] width 17 height 22
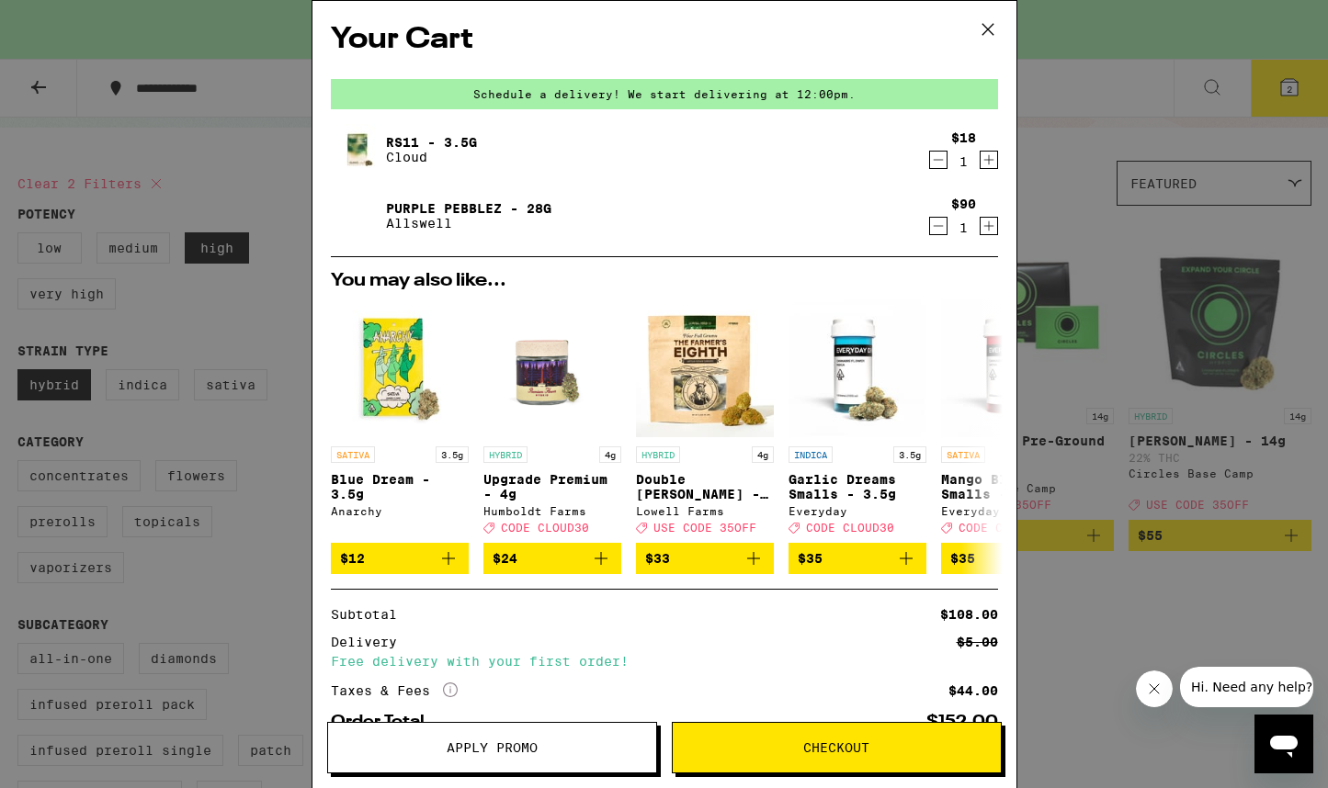
click at [930, 161] on icon "Decrement" at bounding box center [938, 160] width 17 height 22
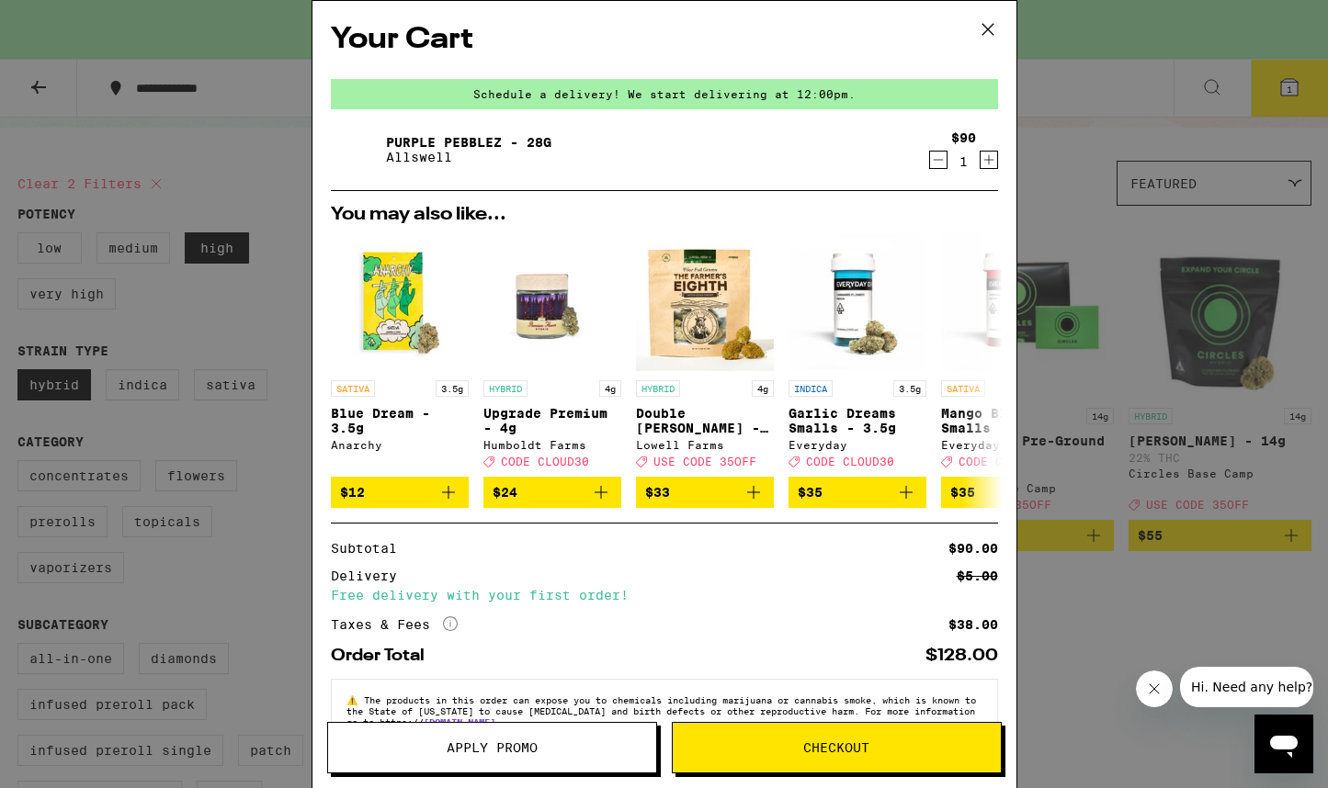
click at [982, 26] on icon at bounding box center [988, 30] width 28 height 28
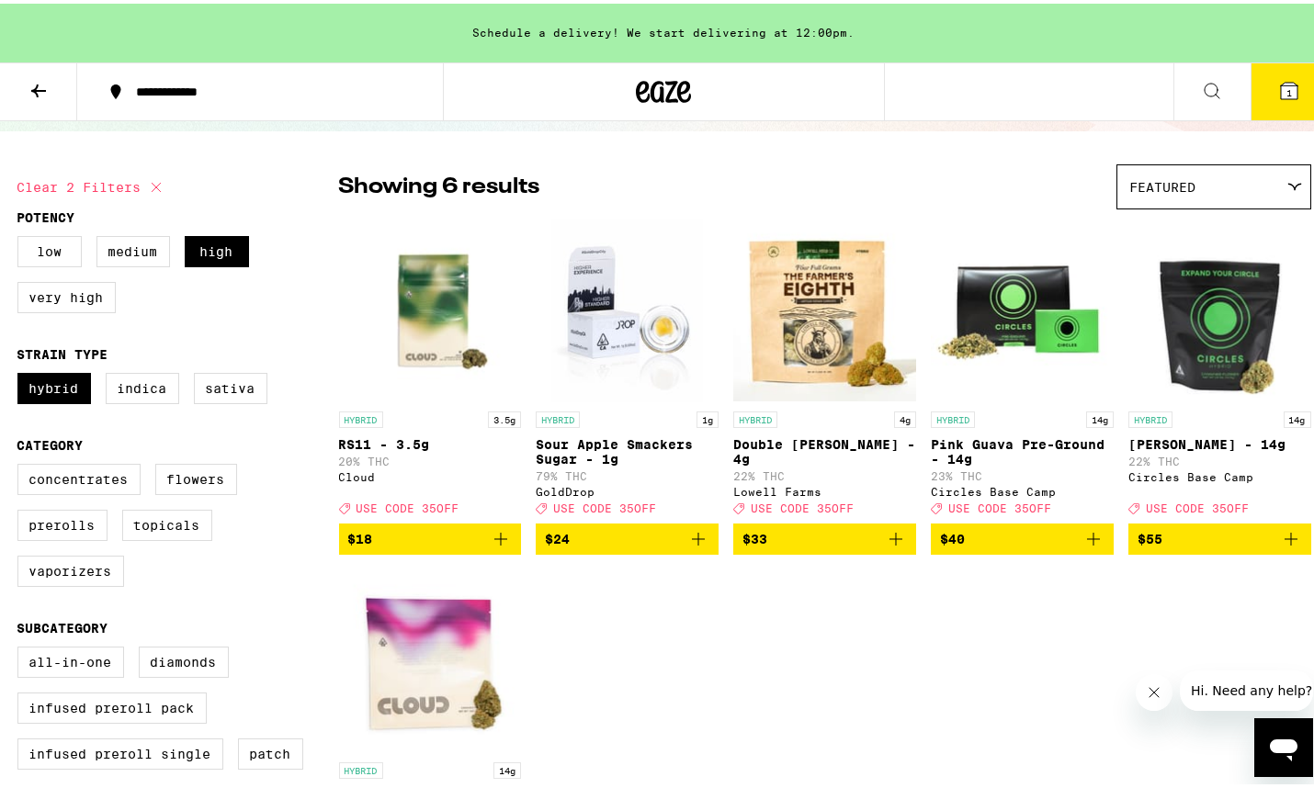
click at [864, 214] on div "Showing 6 results Featured Featured Price: Low to High Price: High to Low HYBRI…" at bounding box center [825, 538] width 972 height 755
click at [1287, 182] on icon at bounding box center [1293, 183] width 13 height 6
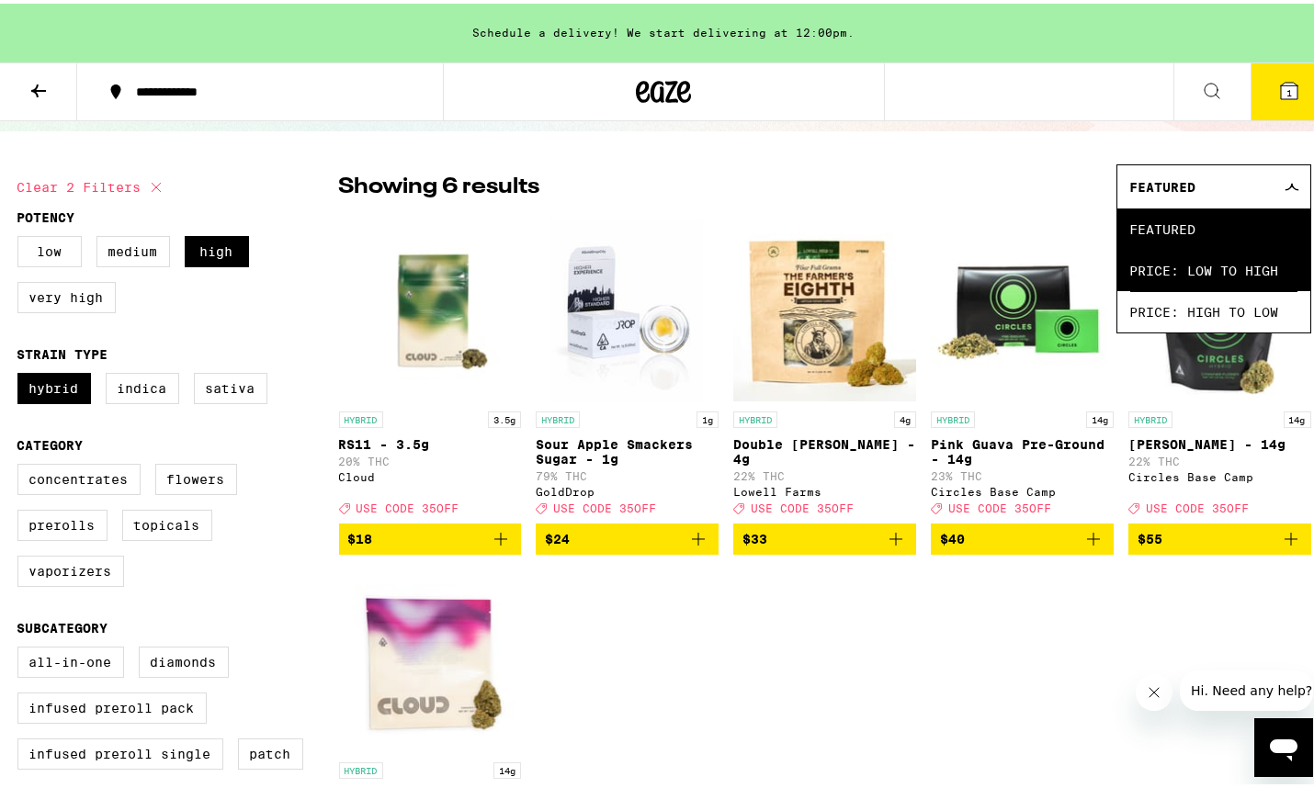
click at [1227, 263] on span "Price: Low to High" at bounding box center [1213, 266] width 167 height 41
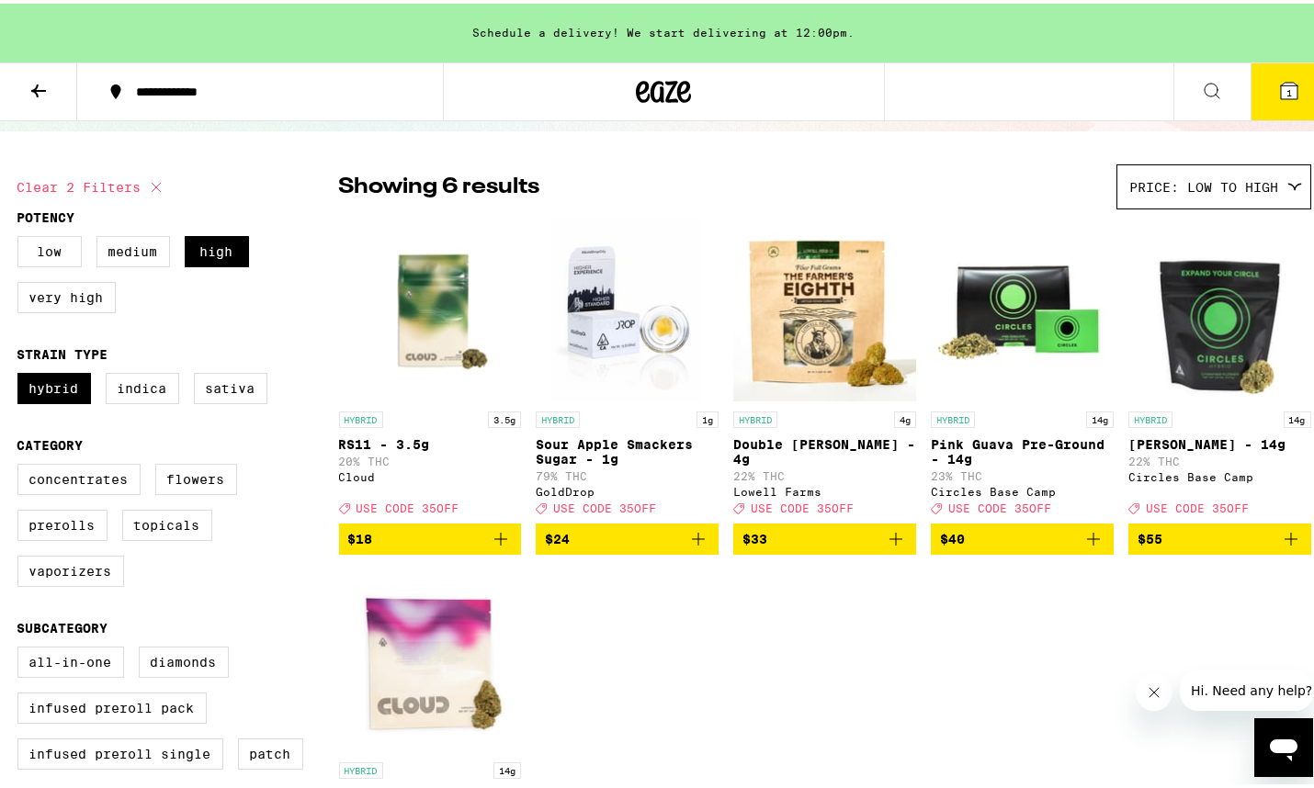
click at [158, 88] on div "**********" at bounding box center [269, 88] width 285 height 13
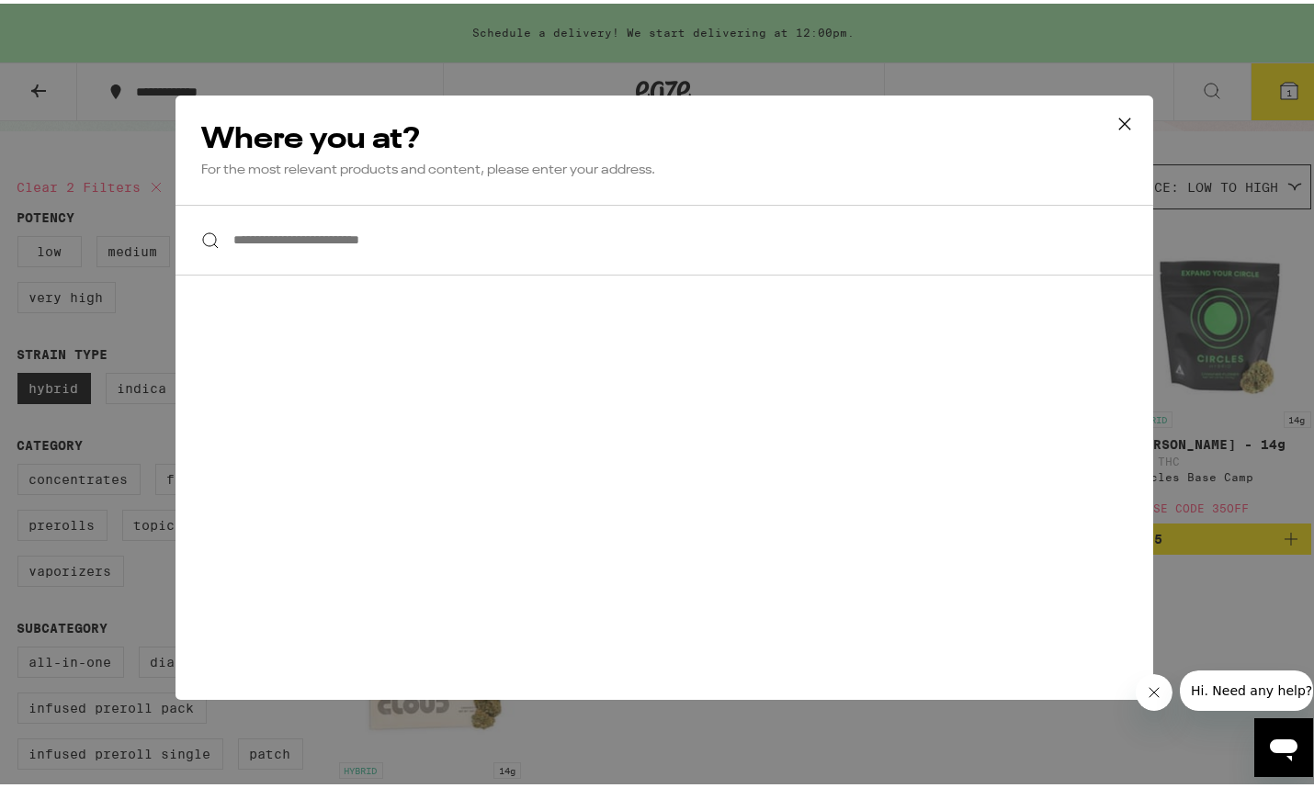
click at [1111, 120] on icon at bounding box center [1125, 121] width 28 height 28
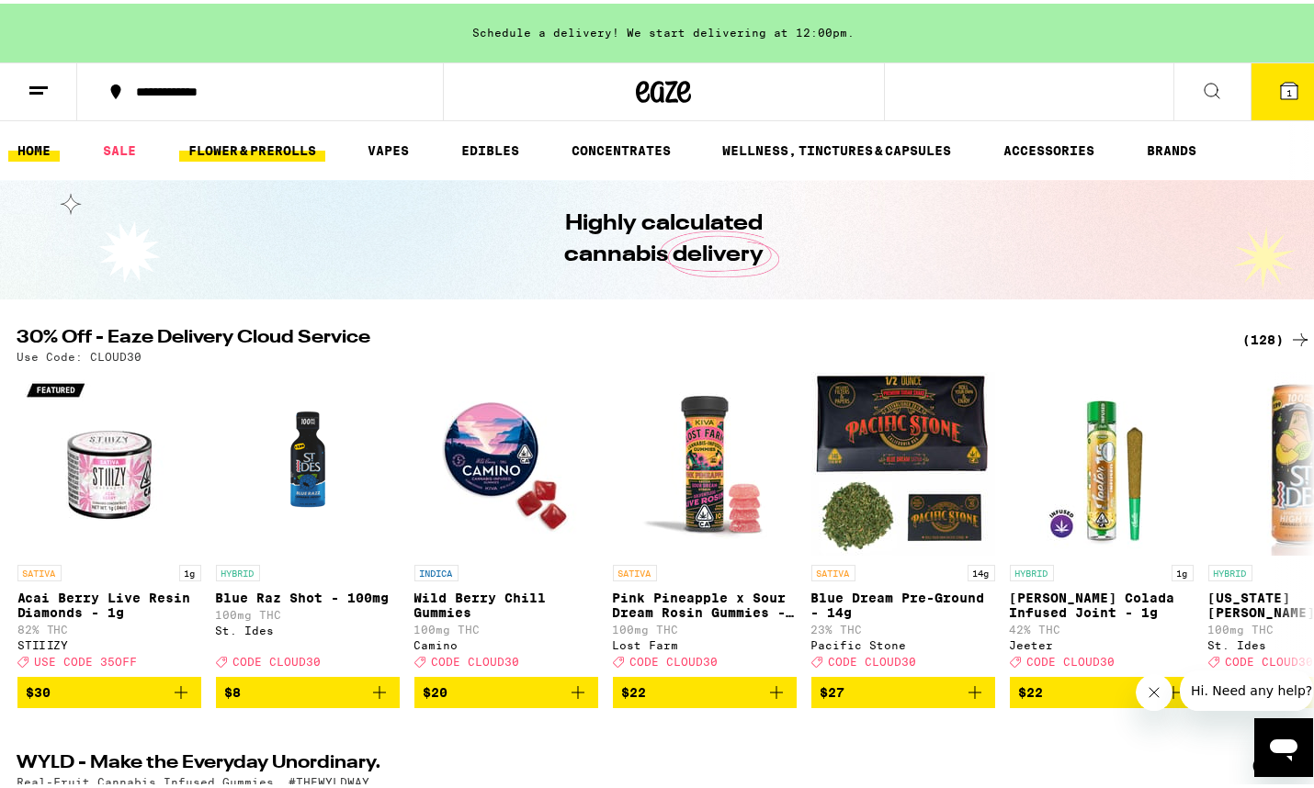
click at [224, 147] on link "FLOWER & PREROLLS" at bounding box center [252, 147] width 146 height 22
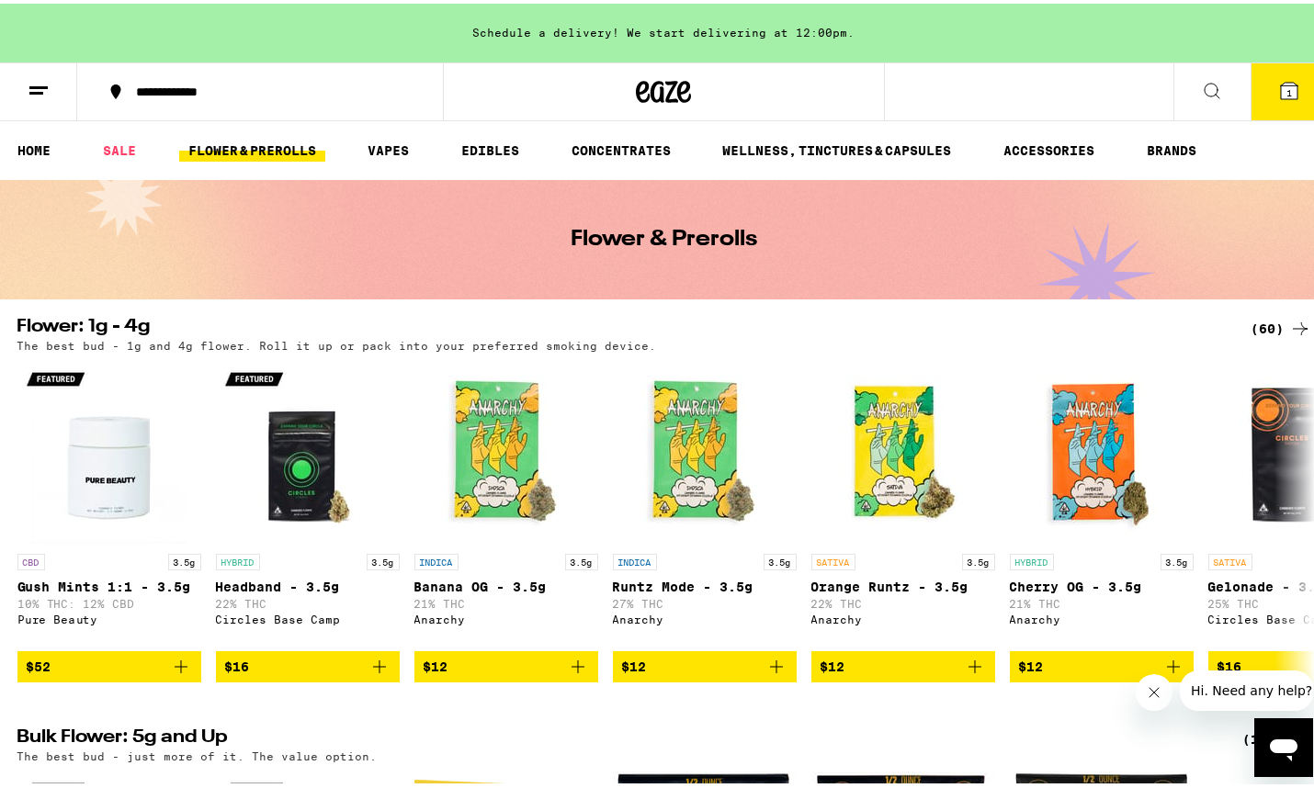
click at [1273, 322] on div "(60)" at bounding box center [1281, 325] width 60 height 22
